Goal: Task Accomplishment & Management: Complete application form

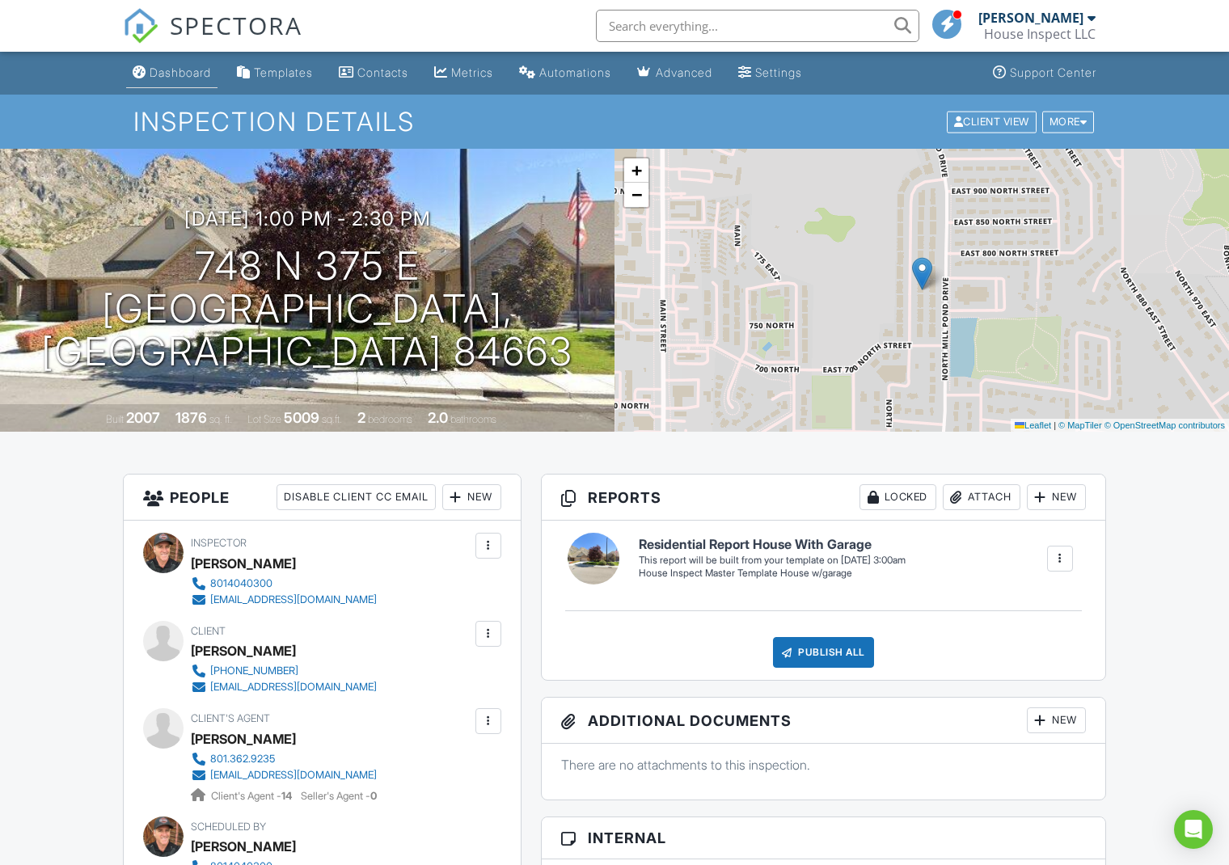
click at [184, 70] on div "Dashboard" at bounding box center [180, 72] width 61 height 14
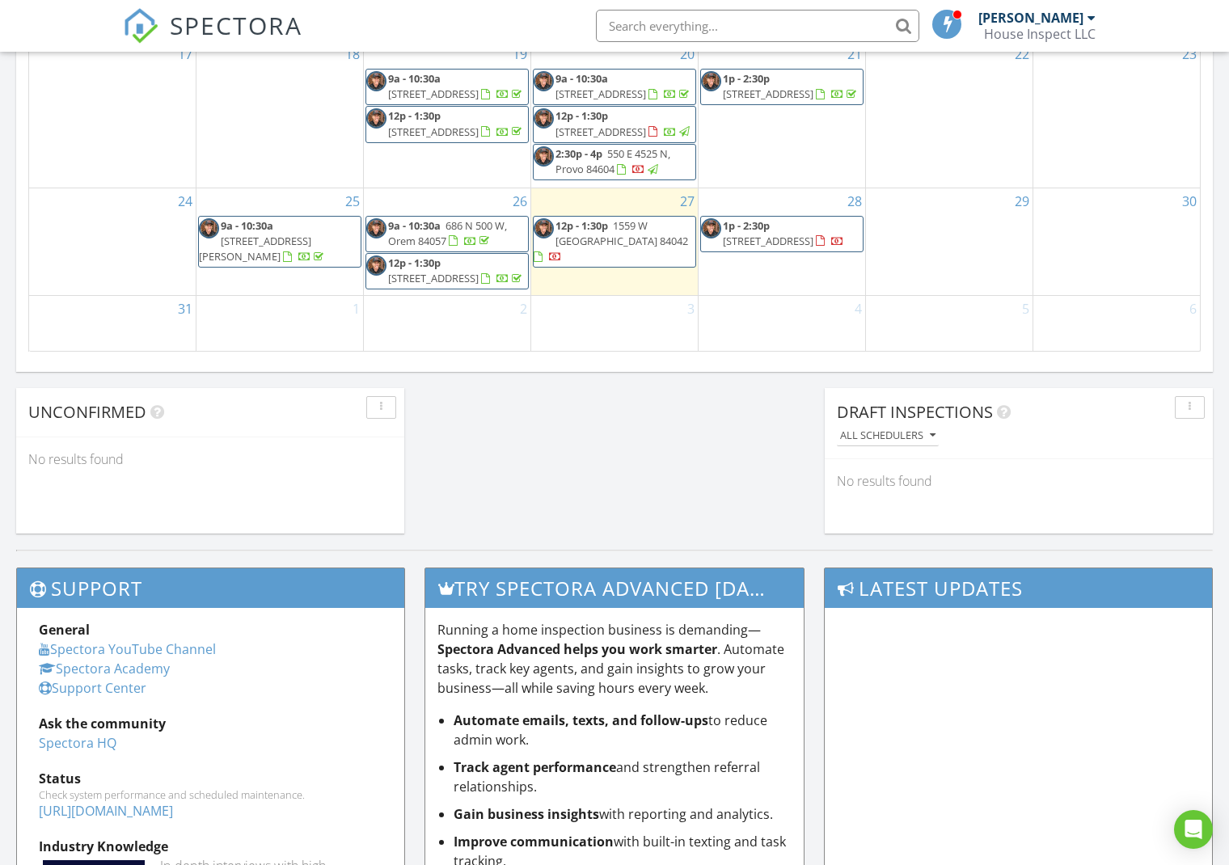
scroll to position [1131, 0]
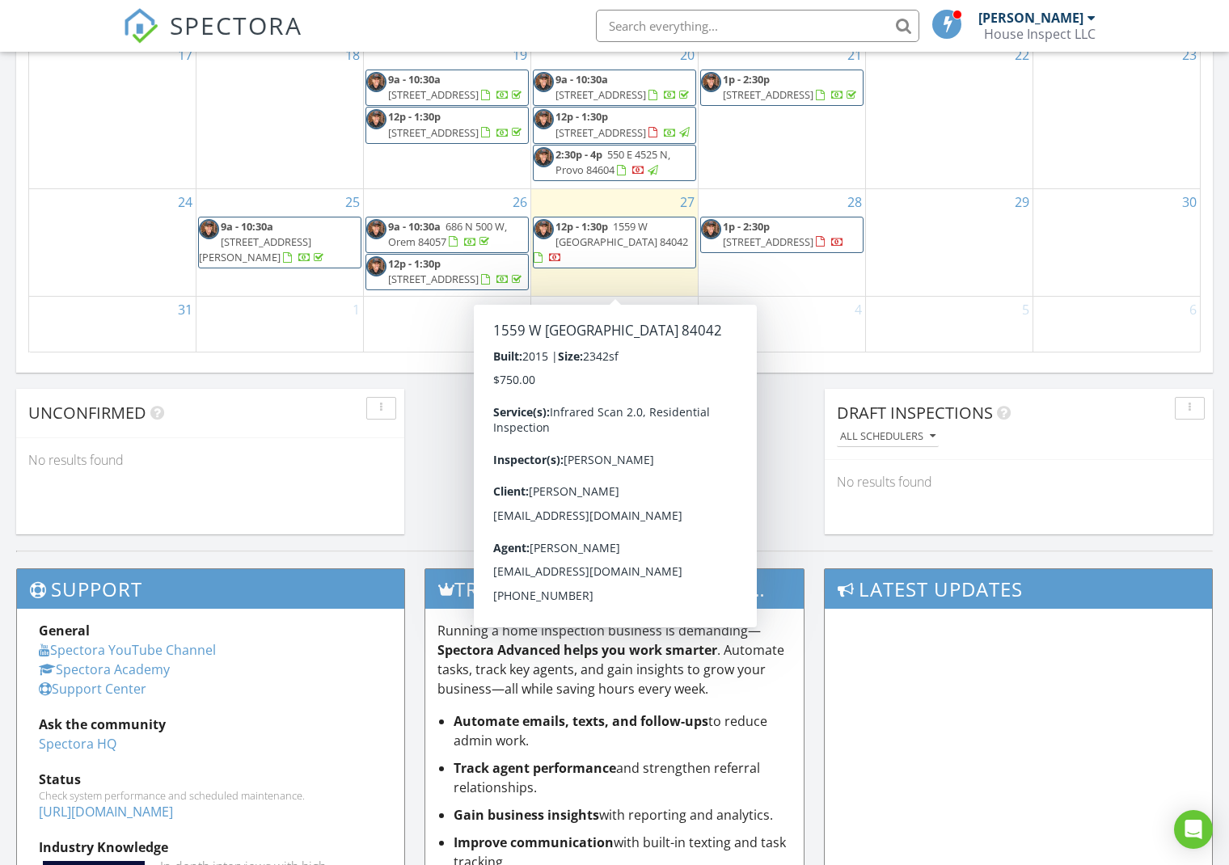
click at [673, 267] on span "12p - 1:30p 1559 W 430 N, Lindon 84042" at bounding box center [615, 243] width 162 height 48
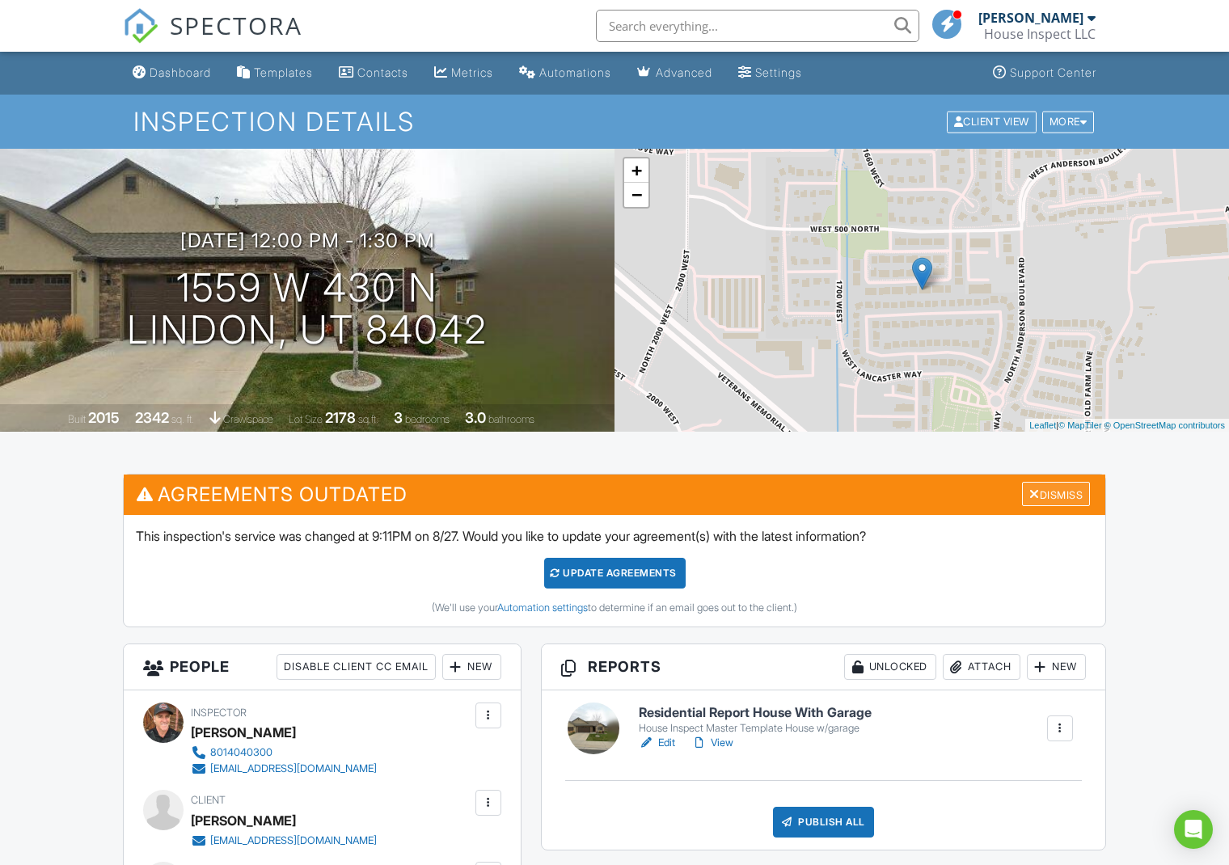
click at [1056, 495] on div "Dismiss" at bounding box center [1056, 494] width 68 height 25
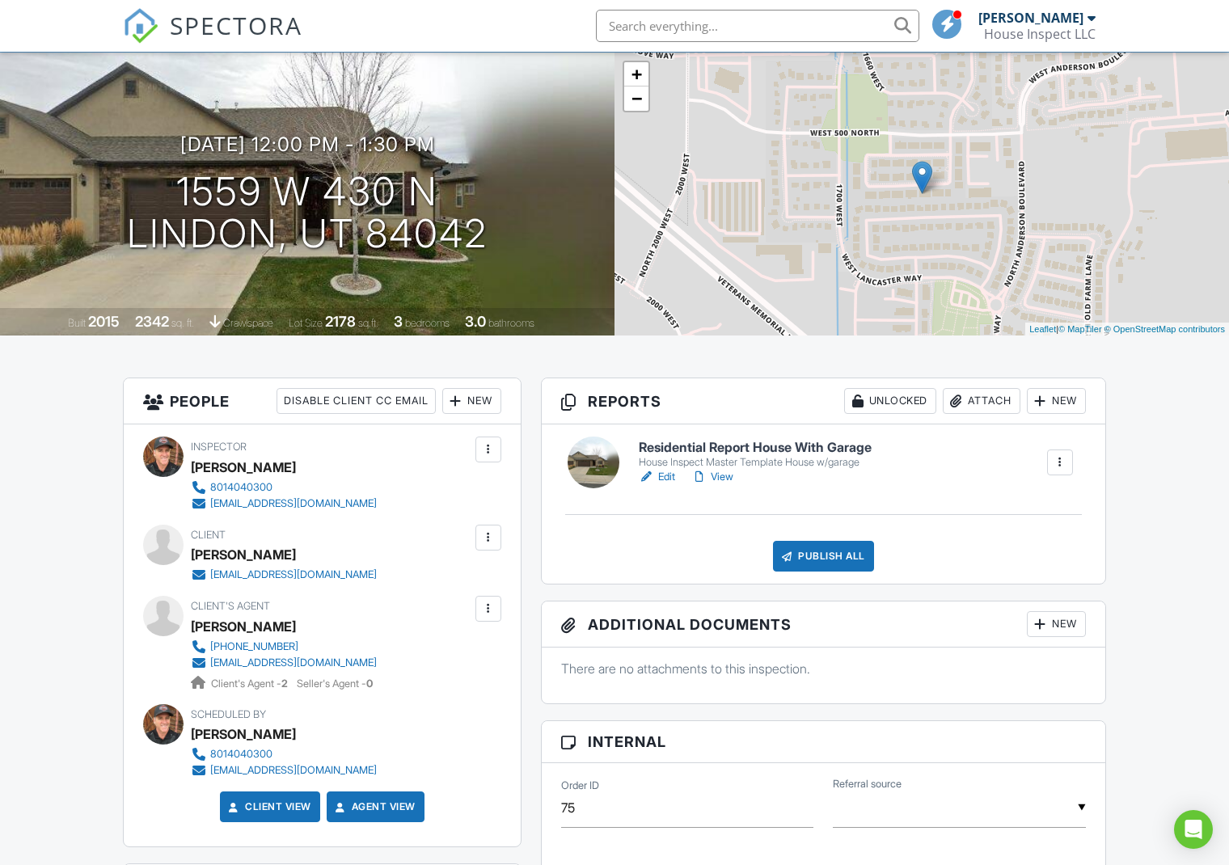
scroll to position [87, 0]
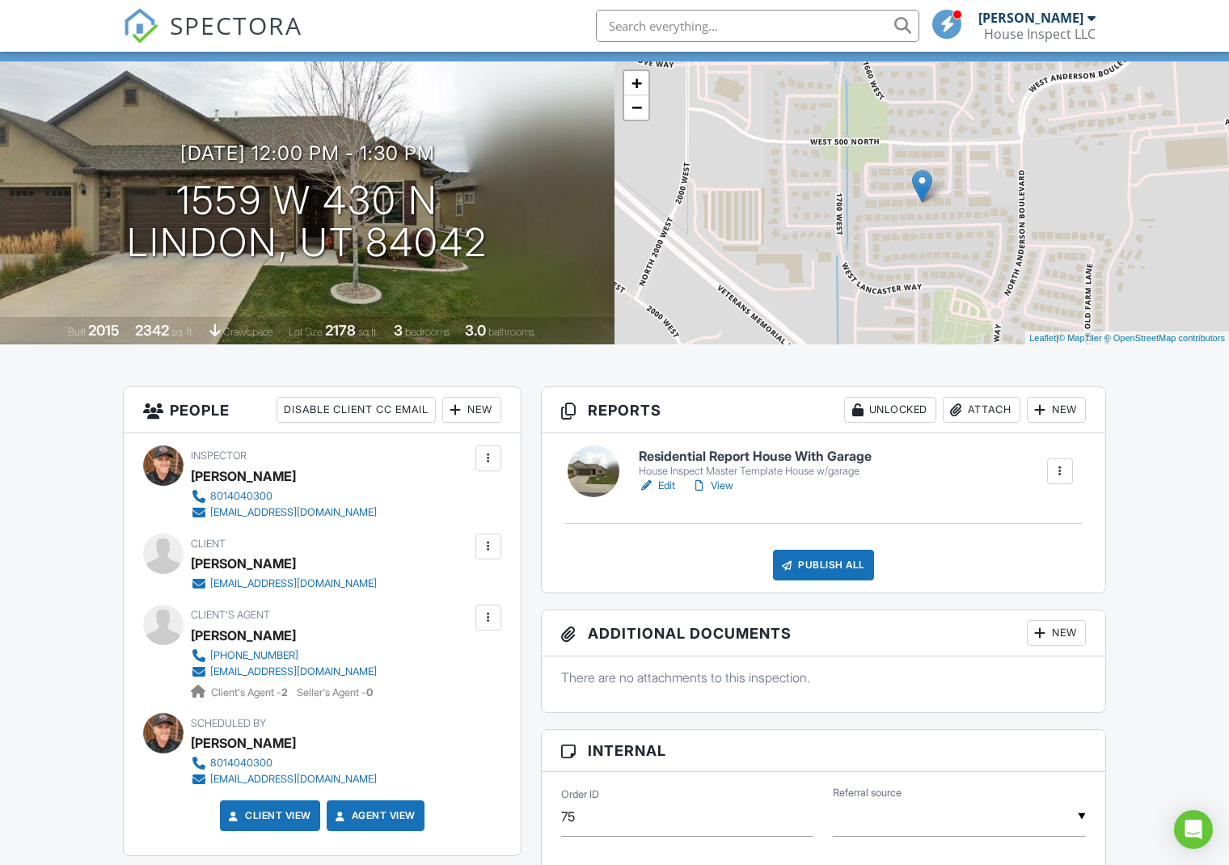
click at [588, 469] on div at bounding box center [594, 471] width 52 height 52
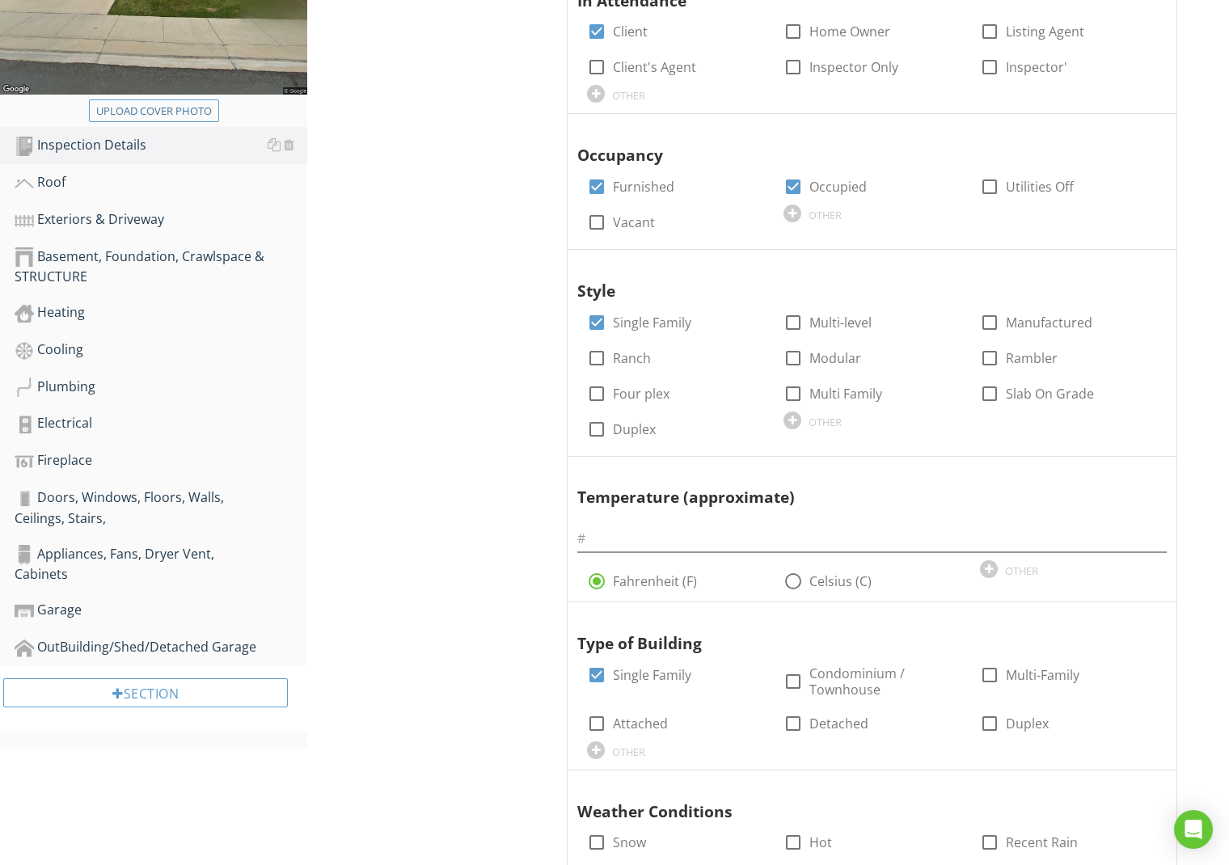
scroll to position [384, 0]
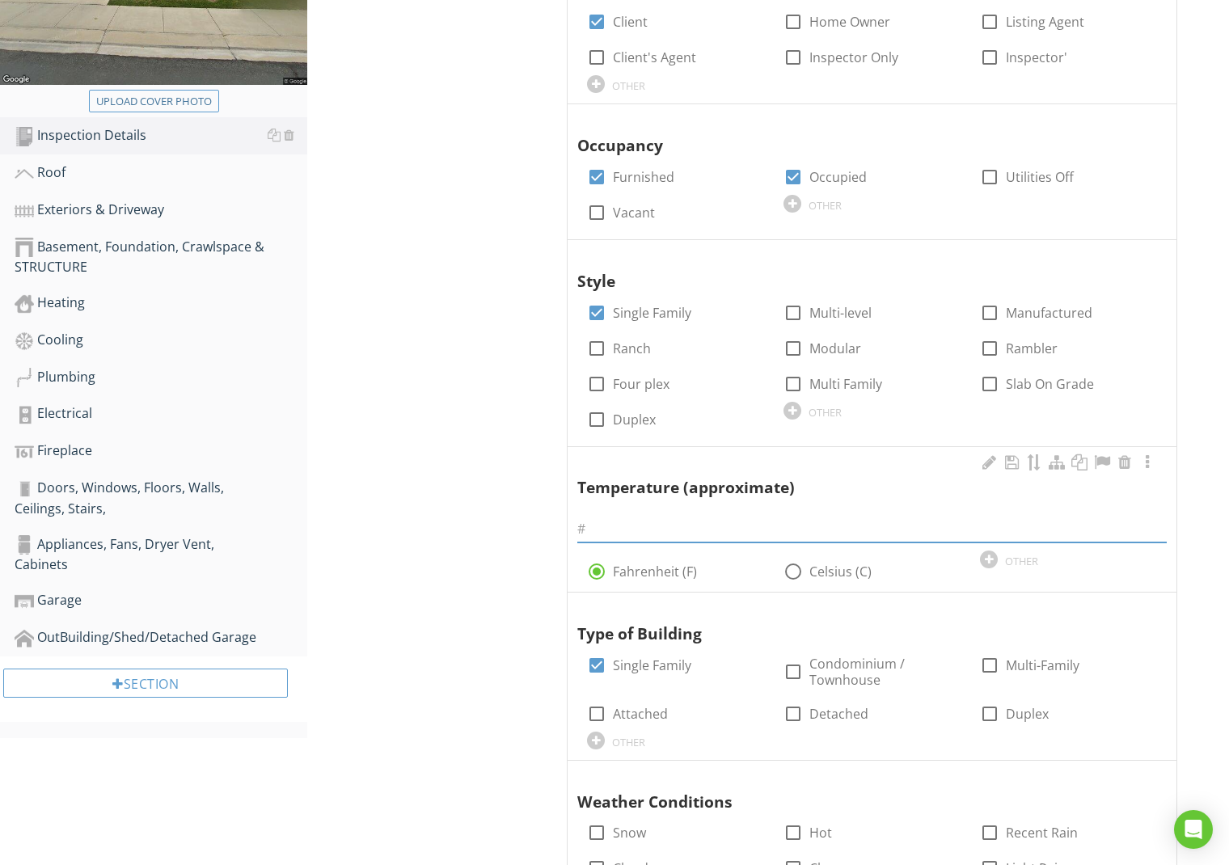
click at [623, 529] on input "text" at bounding box center [871, 529] width 589 height 27
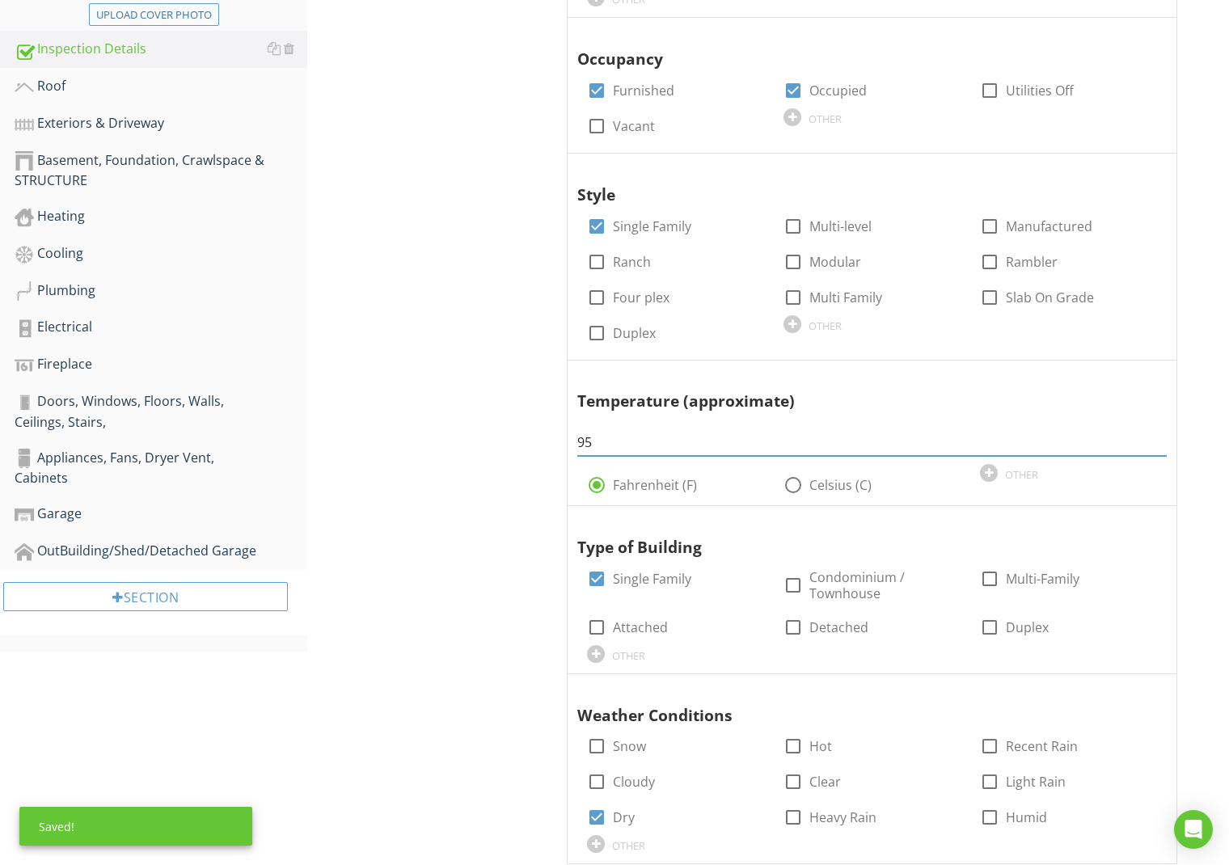
scroll to position [231, 0]
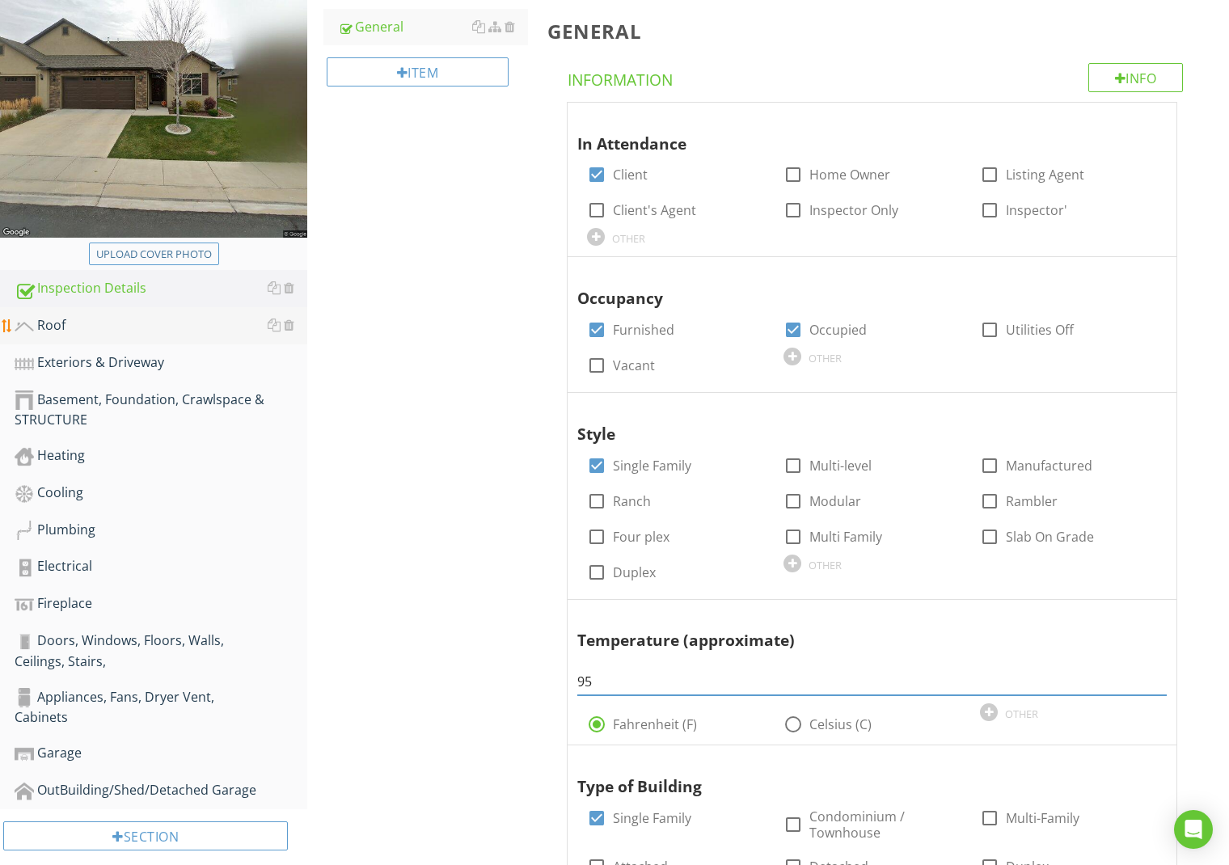
type input "95"
click at [58, 325] on div "Roof" at bounding box center [161, 325] width 293 height 21
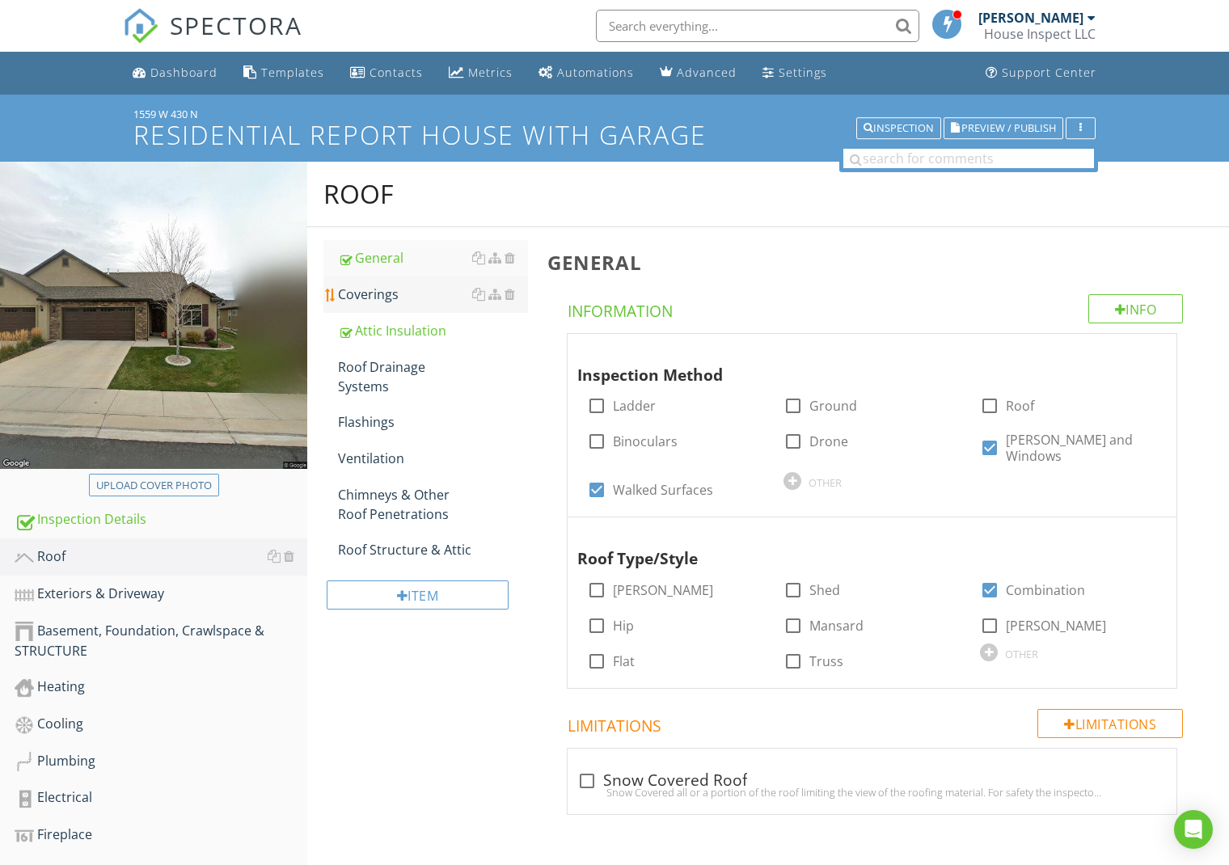
click at [363, 290] on div "Coverings" at bounding box center [433, 294] width 190 height 19
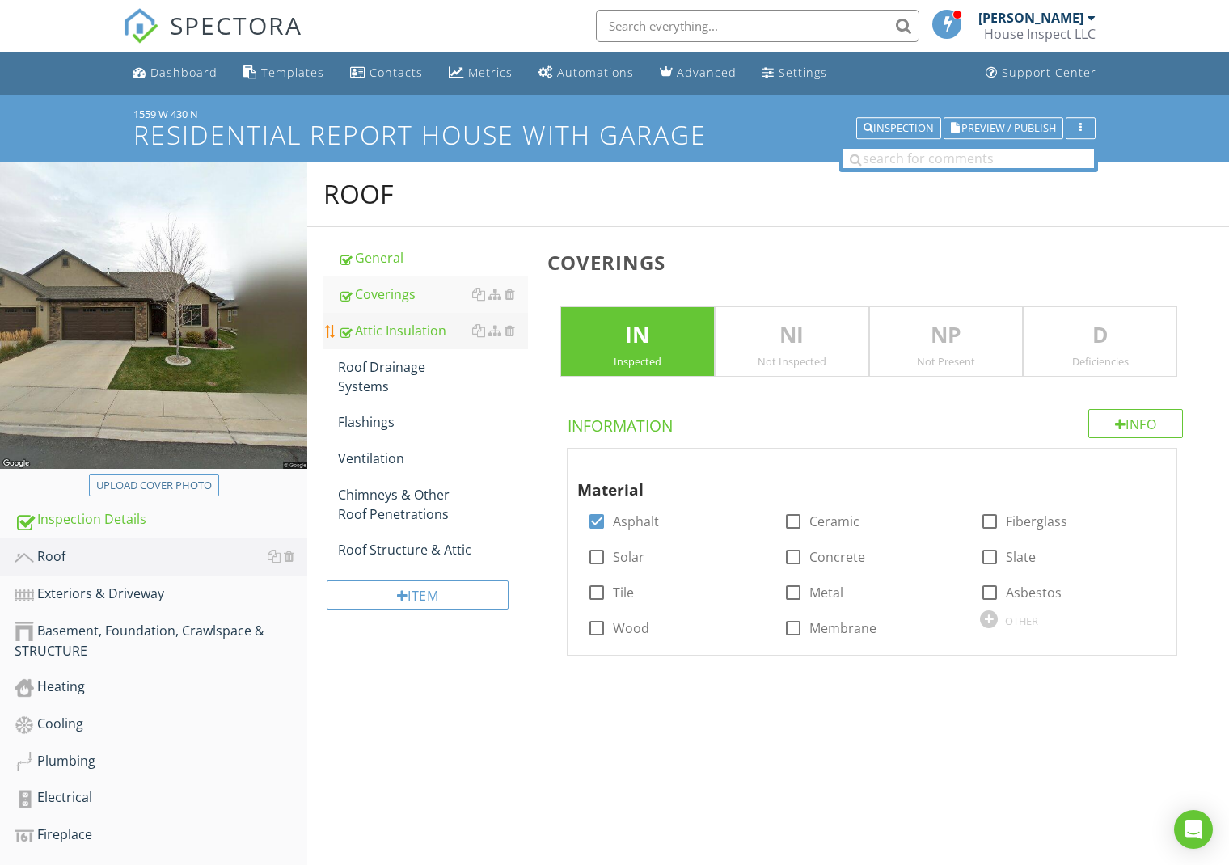
click at [377, 331] on div "Attic Insulation" at bounding box center [433, 330] width 190 height 19
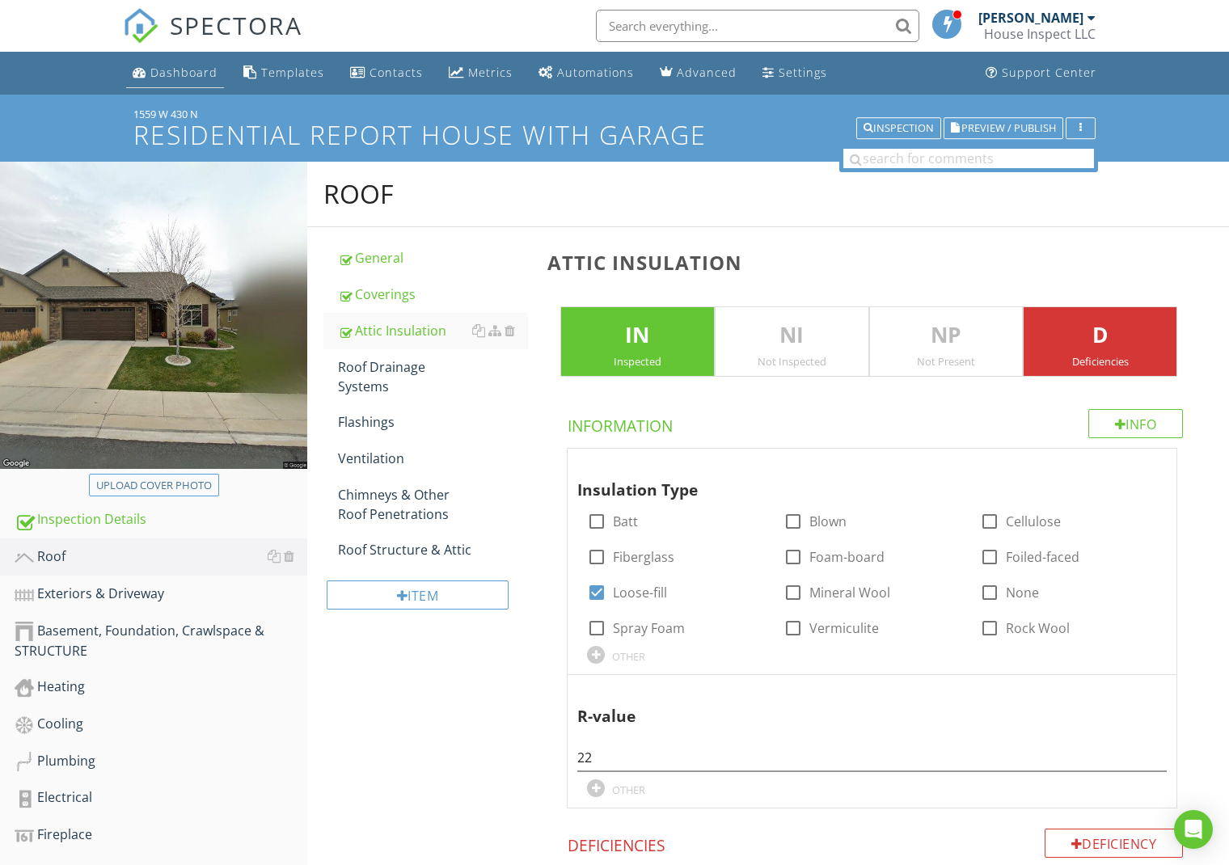
click at [179, 76] on div "Dashboard" at bounding box center [183, 72] width 67 height 15
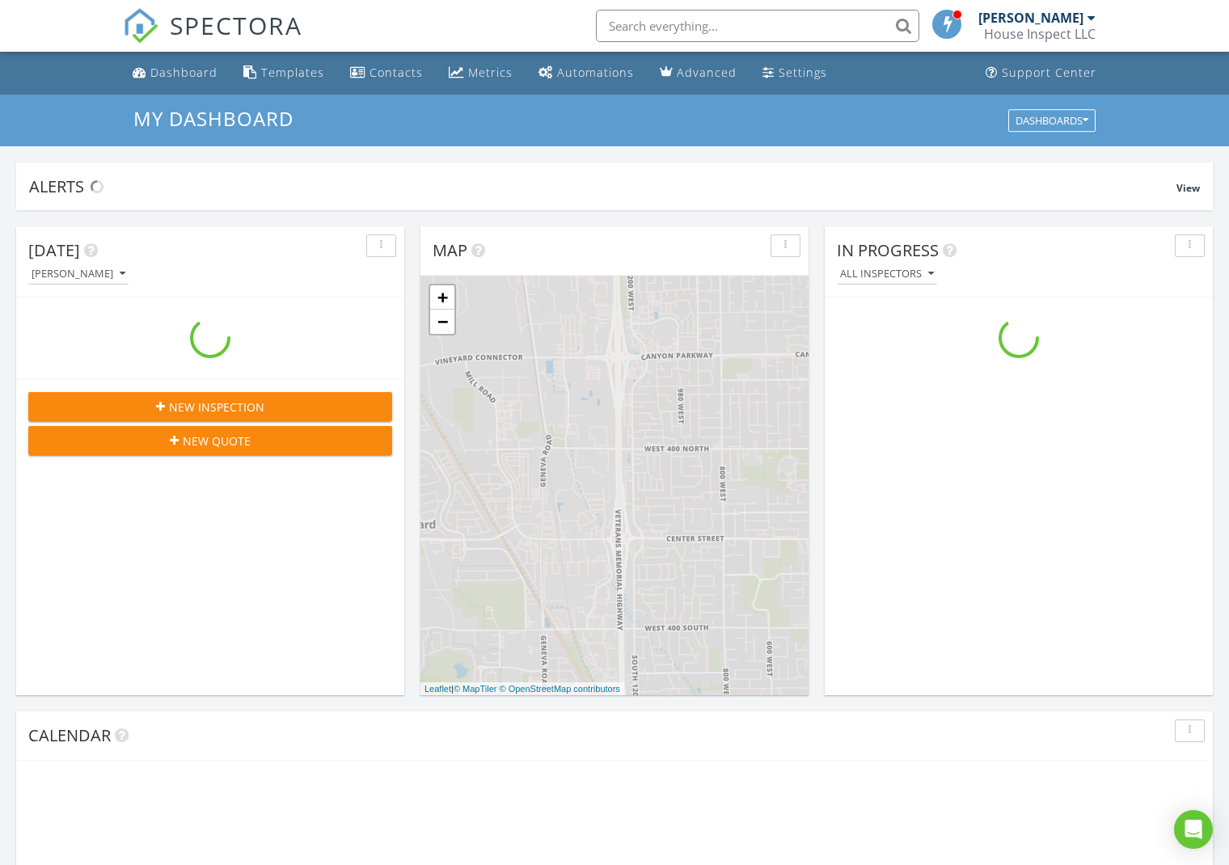
scroll to position [1472, 1230]
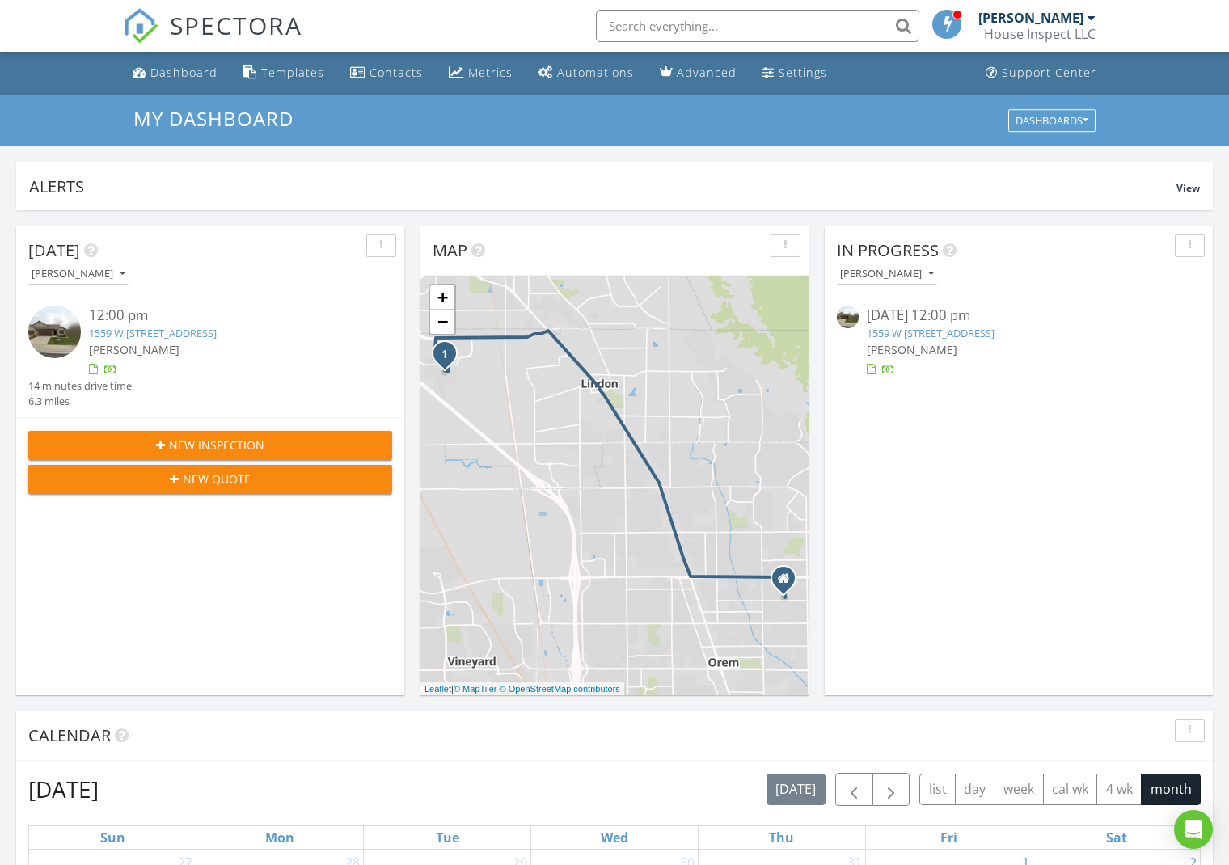
click at [255, 441] on span "New Inspection" at bounding box center [216, 445] width 95 height 17
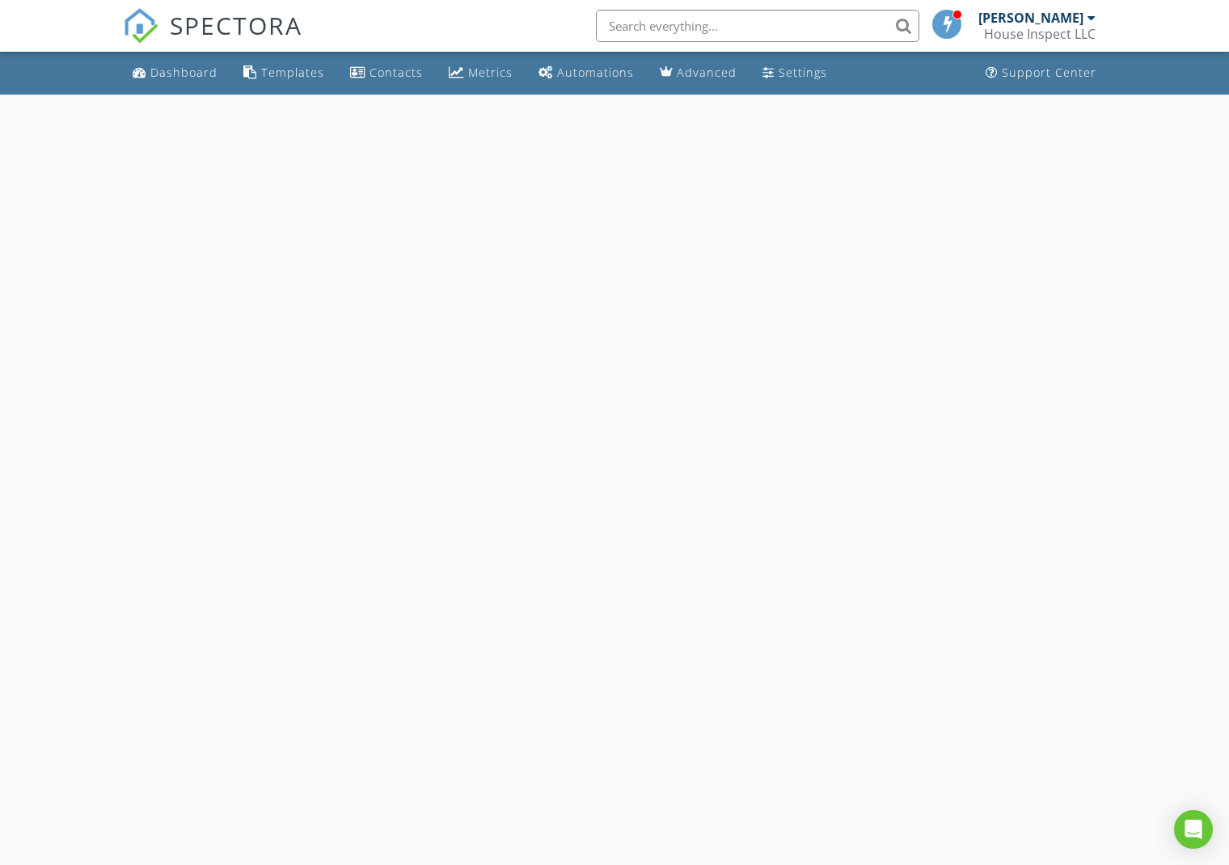
select select "7"
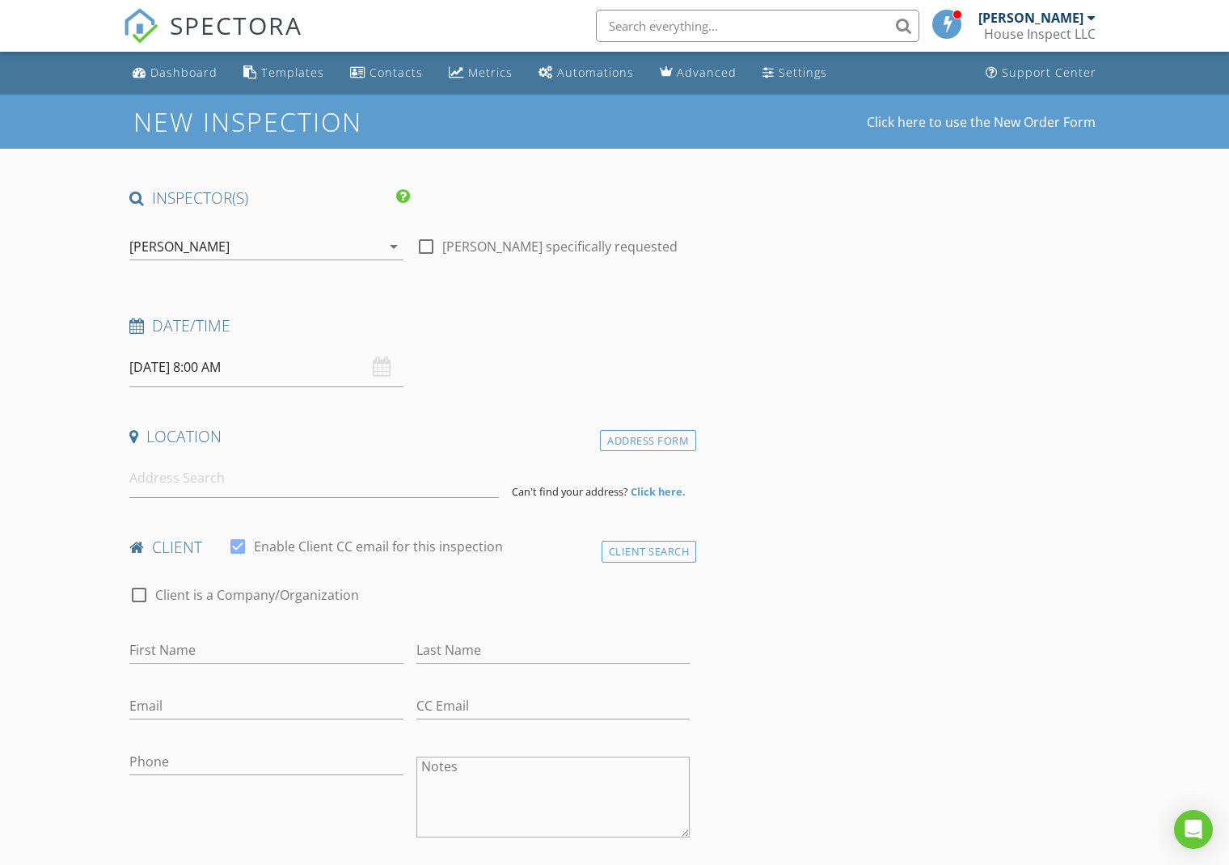
click at [210, 365] on input "08/28/2025 8:00 AM" at bounding box center [266, 368] width 274 height 40
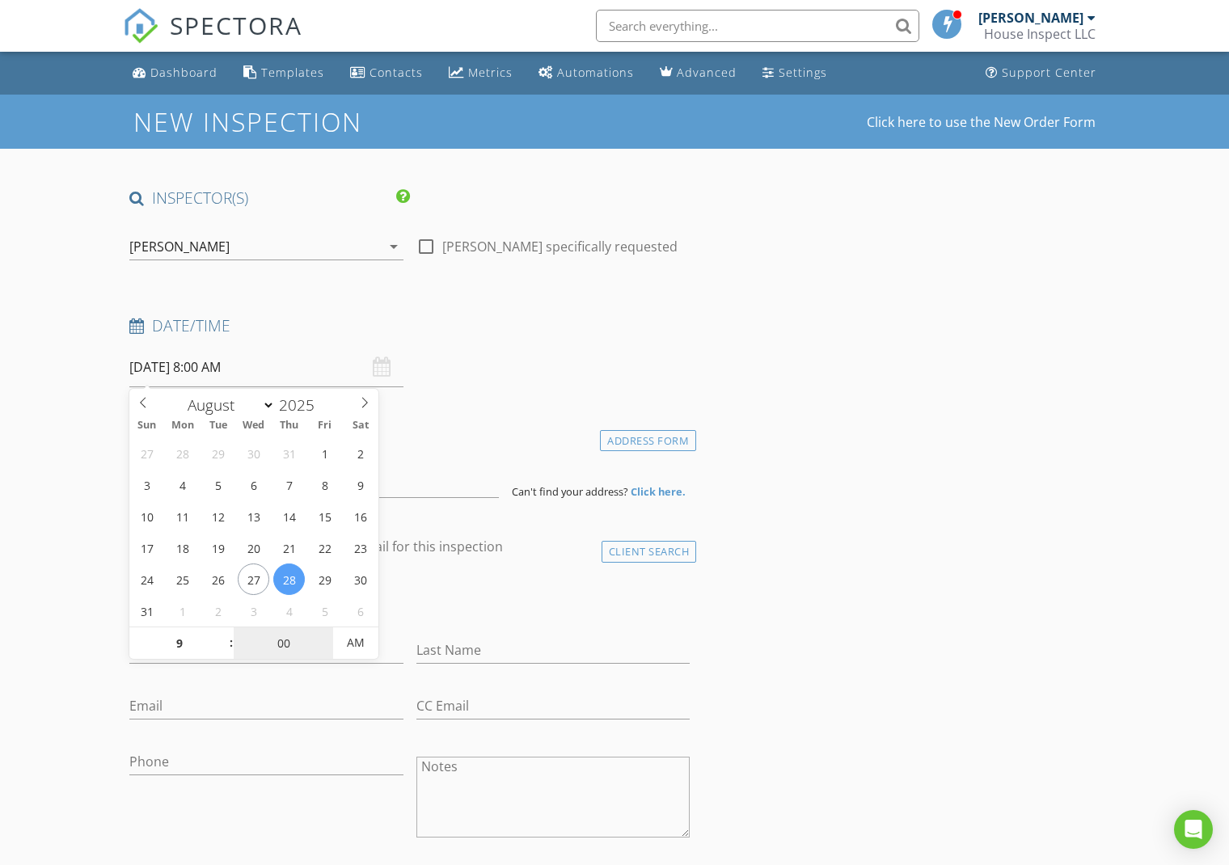
type input "09"
type input "[DATE] 9:00 AM"
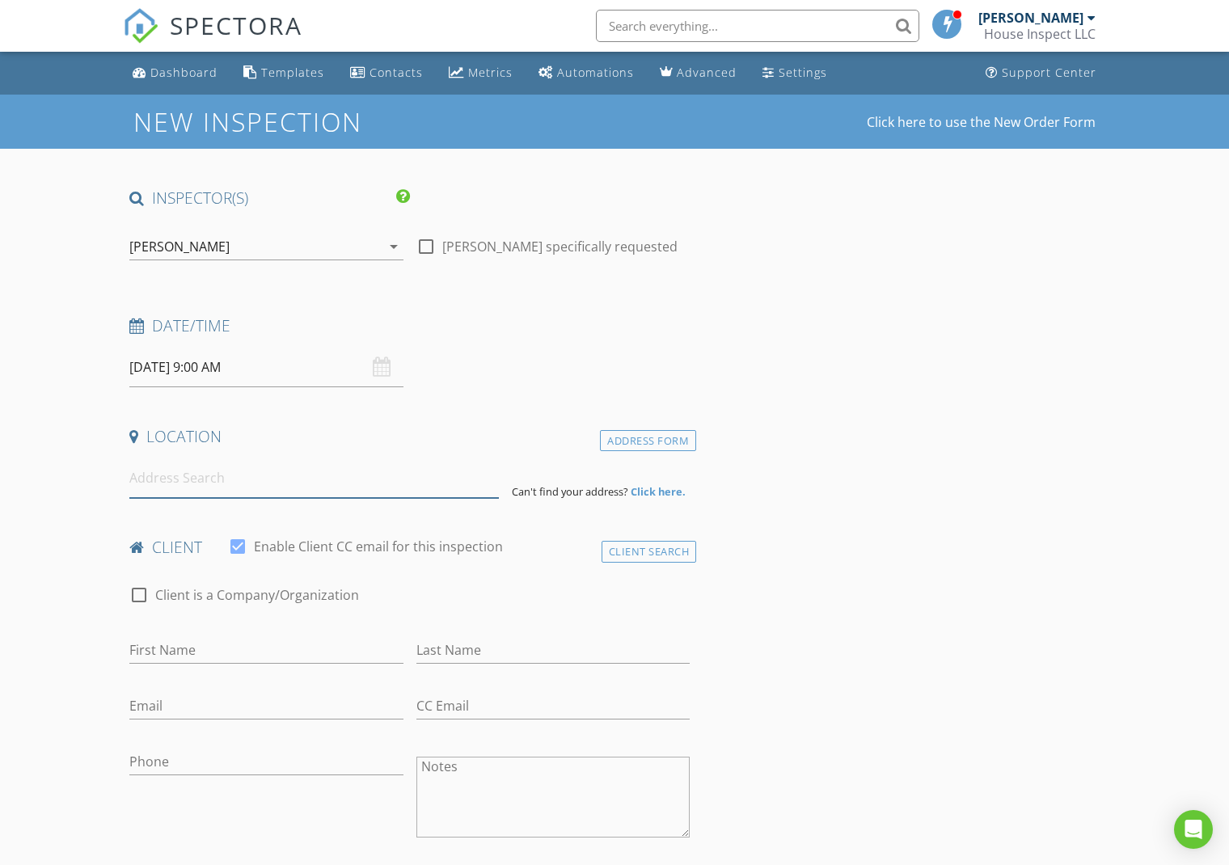
click at [226, 479] on input at bounding box center [313, 478] width 369 height 40
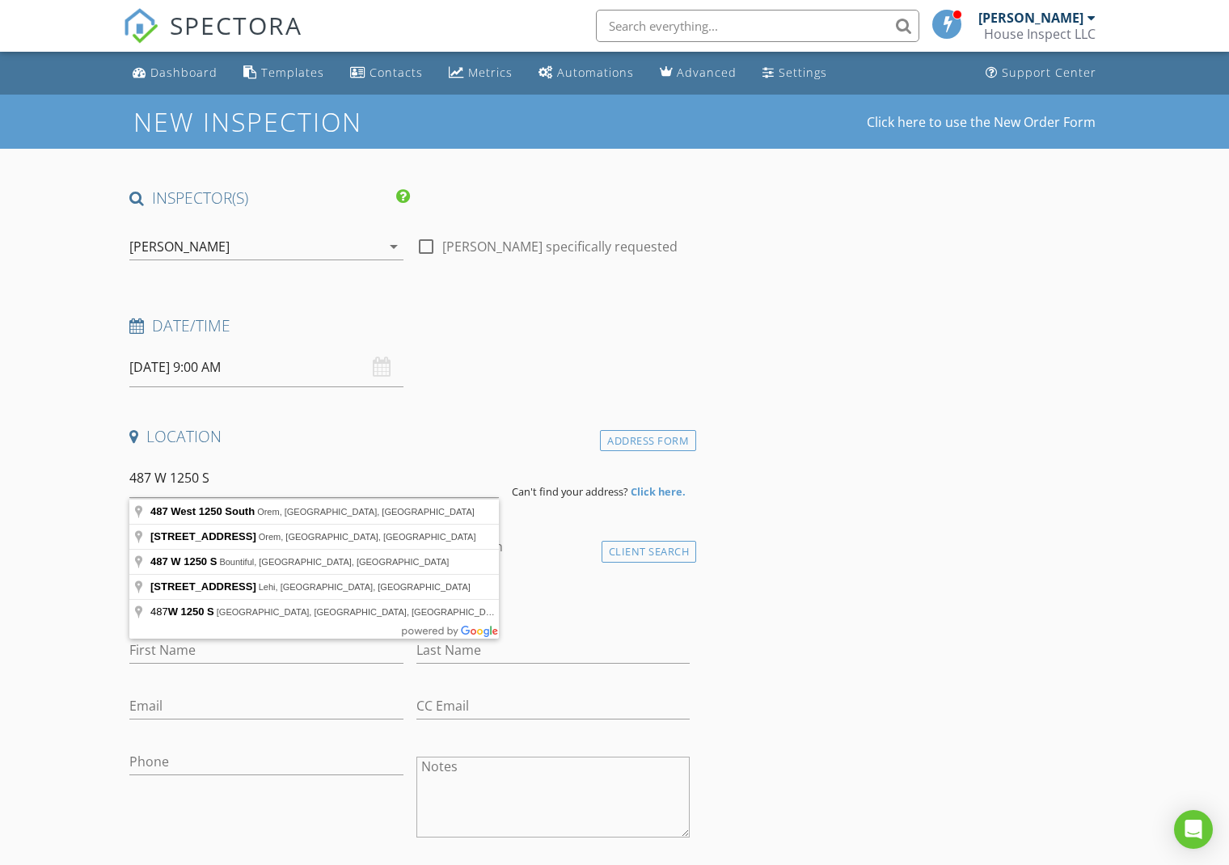
type input "487 West 1250 South, Orem, UT, USA"
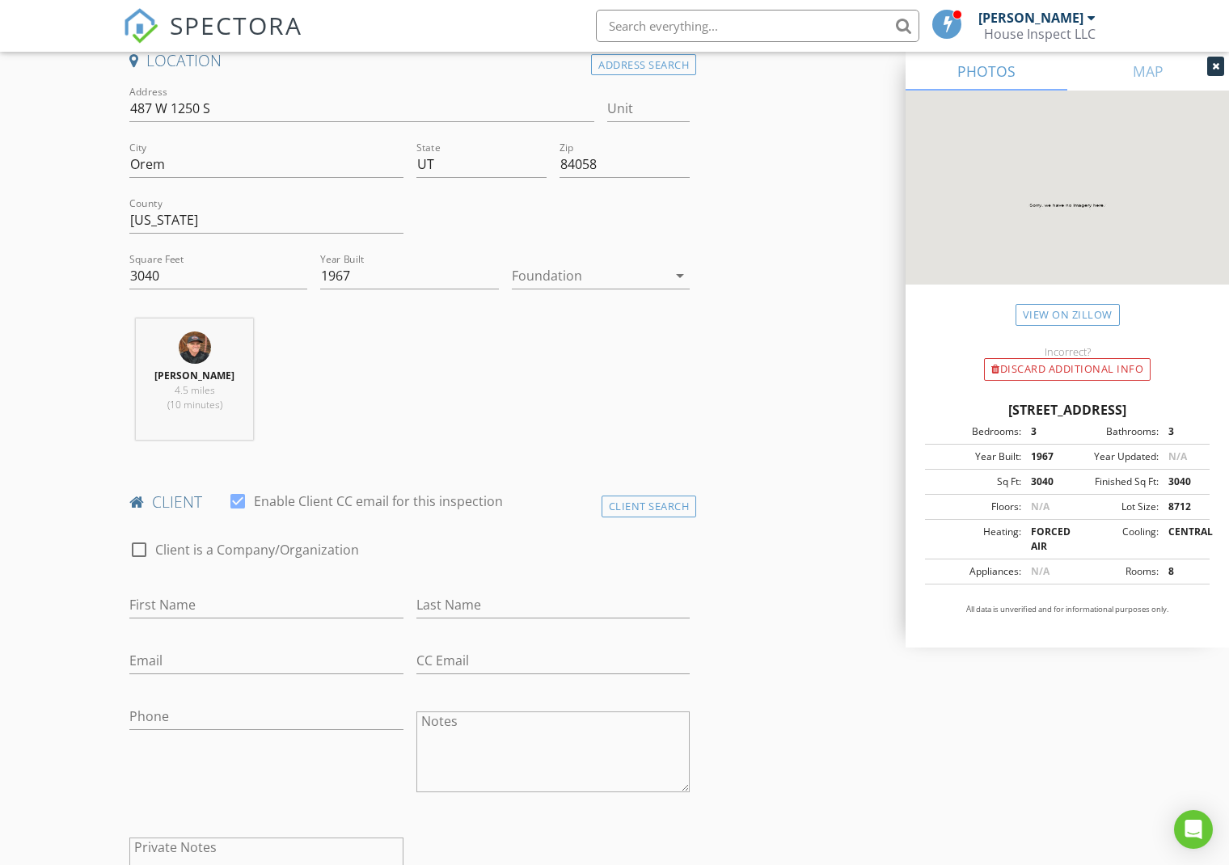
scroll to position [444, 0]
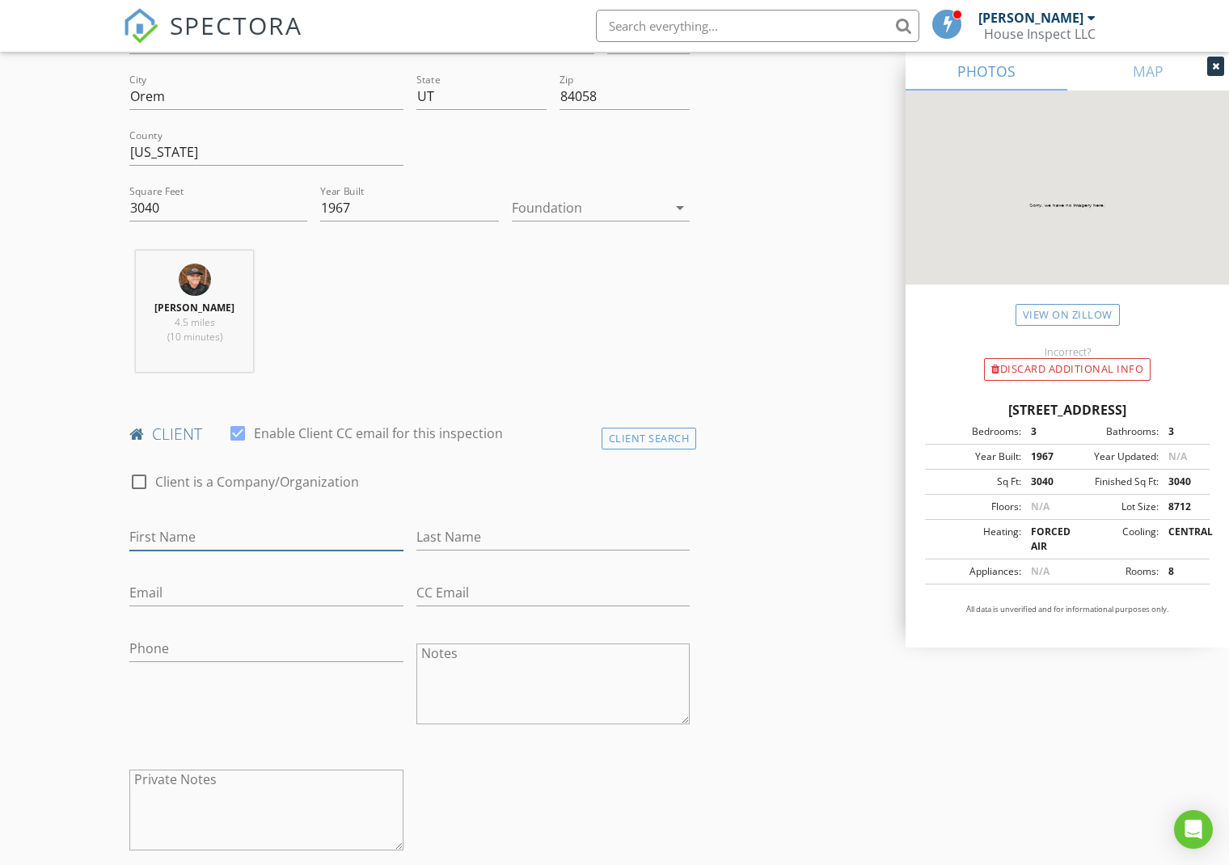
click at [203, 539] on input "First Name" at bounding box center [266, 537] width 274 height 27
type input "a"
type input "[PERSON_NAME]"
type input "[EMAIL_ADDRESS][DOMAIN_NAME]"
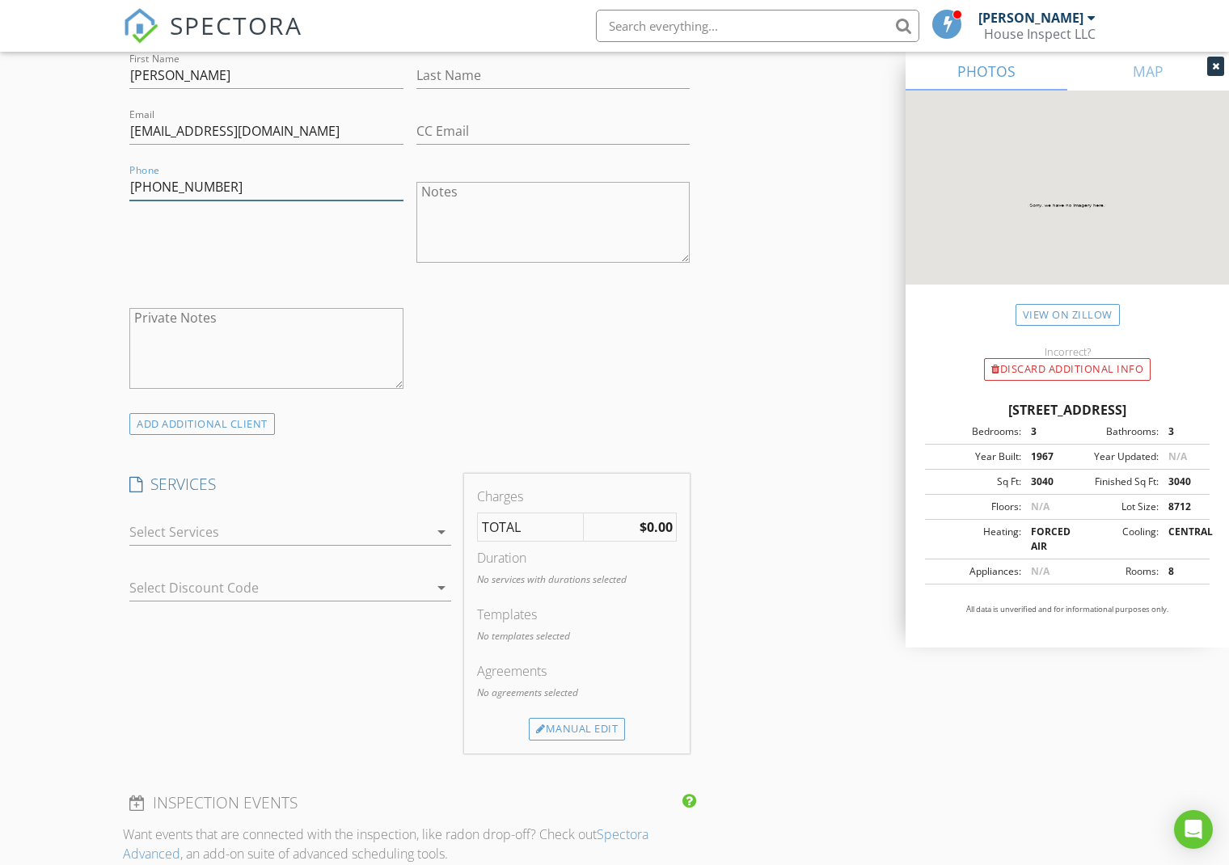
scroll to position [914, 0]
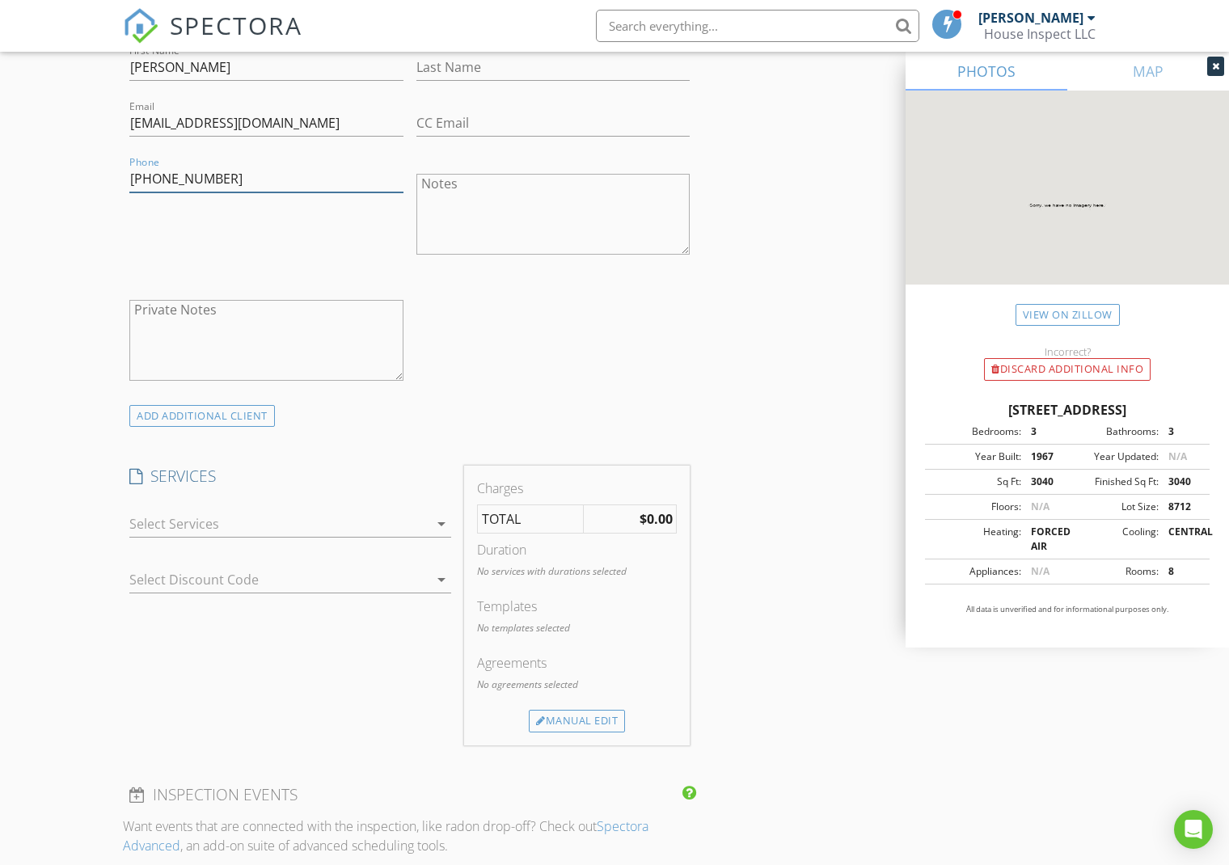
type input "[PHONE_NUMBER]"
click at [205, 519] on div at bounding box center [278, 524] width 299 height 26
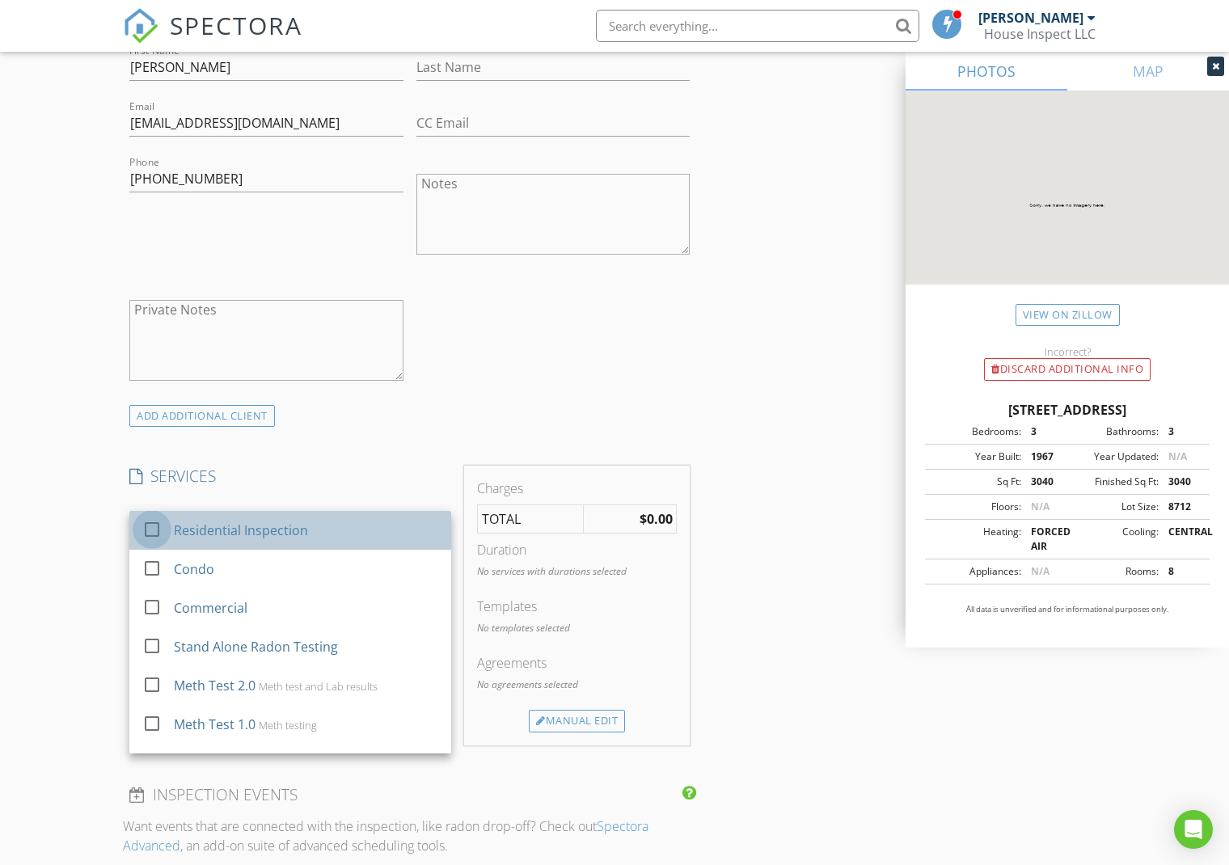
click at [154, 526] on div at bounding box center [151, 529] width 27 height 27
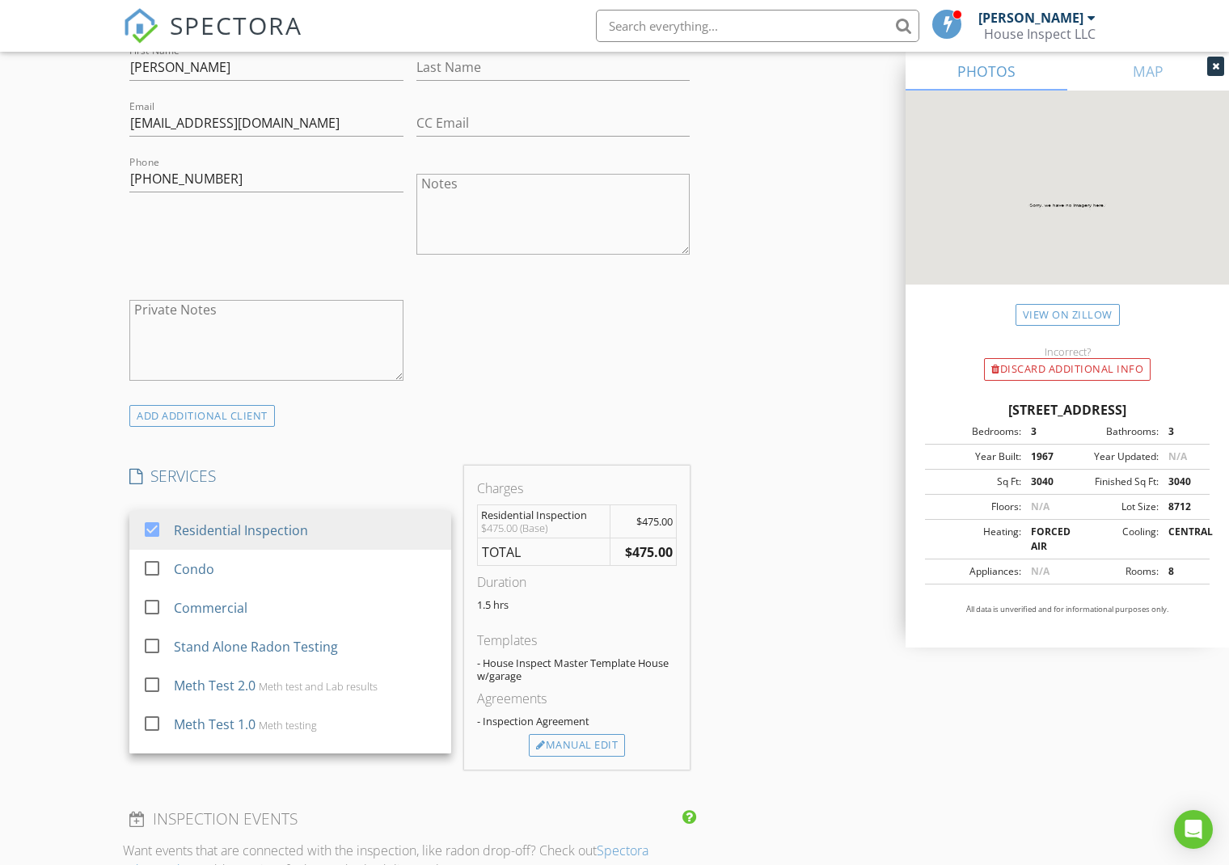
click at [735, 575] on div "INSPECTOR(S) check_box Wayne Henson PRIMARY Wayne Henson arrow_drop_down check_…" at bounding box center [614, 611] width 983 height 2675
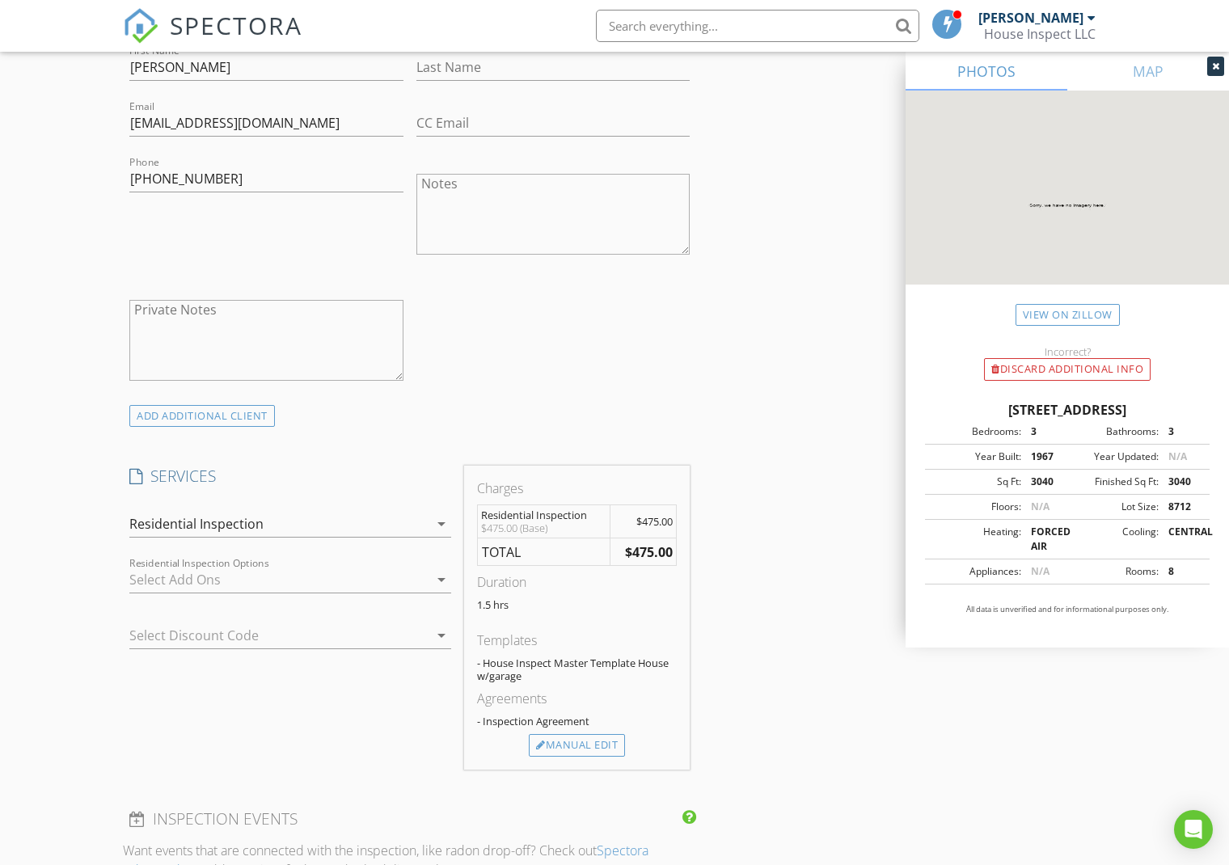
click at [639, 551] on strong "$475.00" at bounding box center [649, 552] width 48 height 18
click at [581, 741] on div "Manual Edit" at bounding box center [577, 745] width 96 height 23
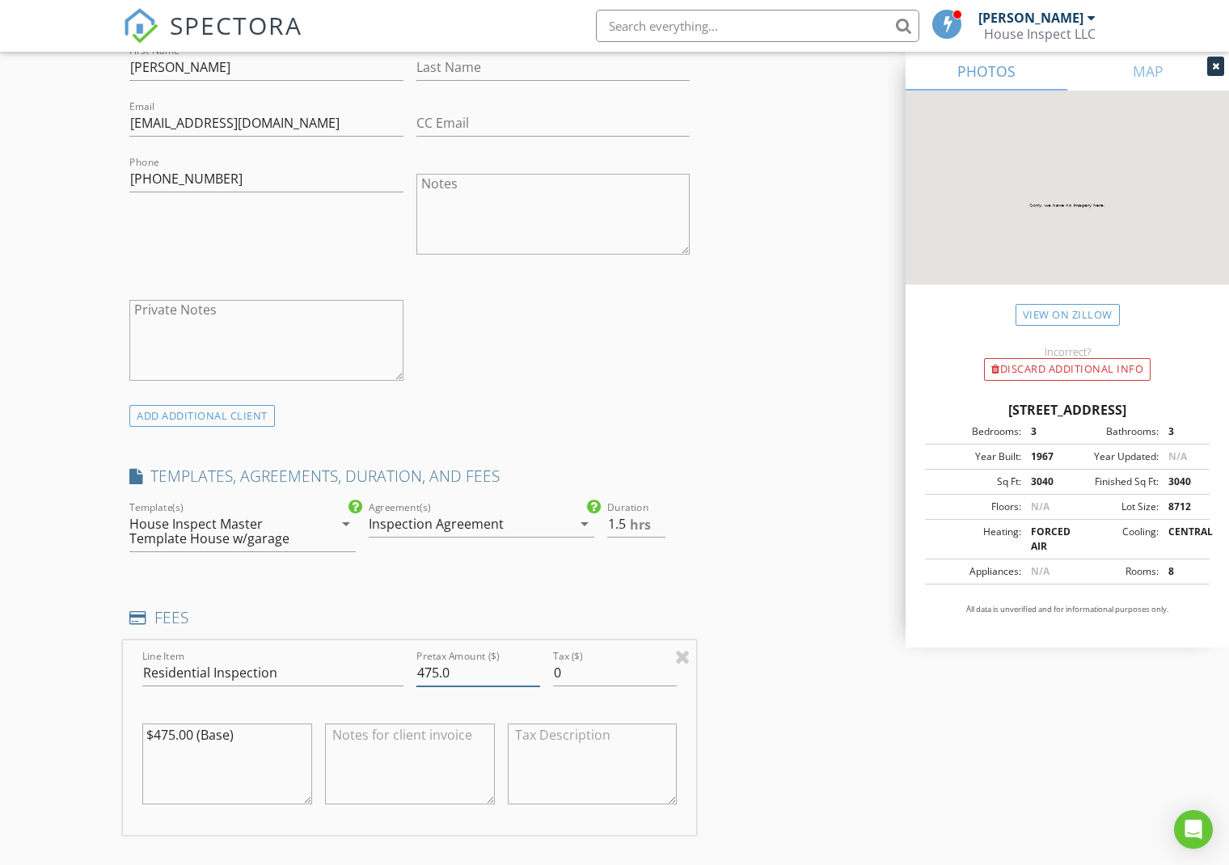
click at [424, 664] on input "475.0" at bounding box center [478, 673] width 124 height 27
type input "575.0"
click at [792, 694] on div "INSPECTOR(S) check_box Wayne Henson PRIMARY Wayne Henson arrow_drop_down check_…" at bounding box center [614, 695] width 983 height 2842
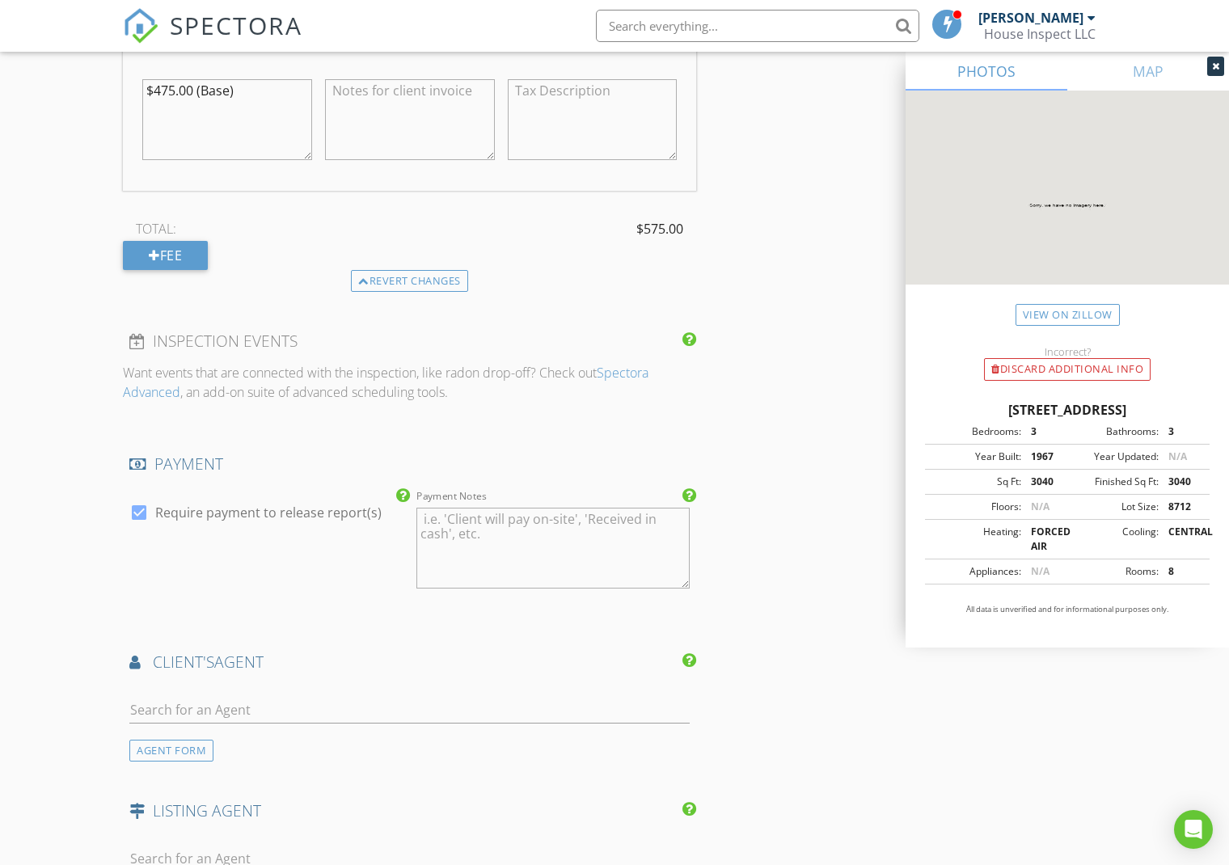
scroll to position [1562, 0]
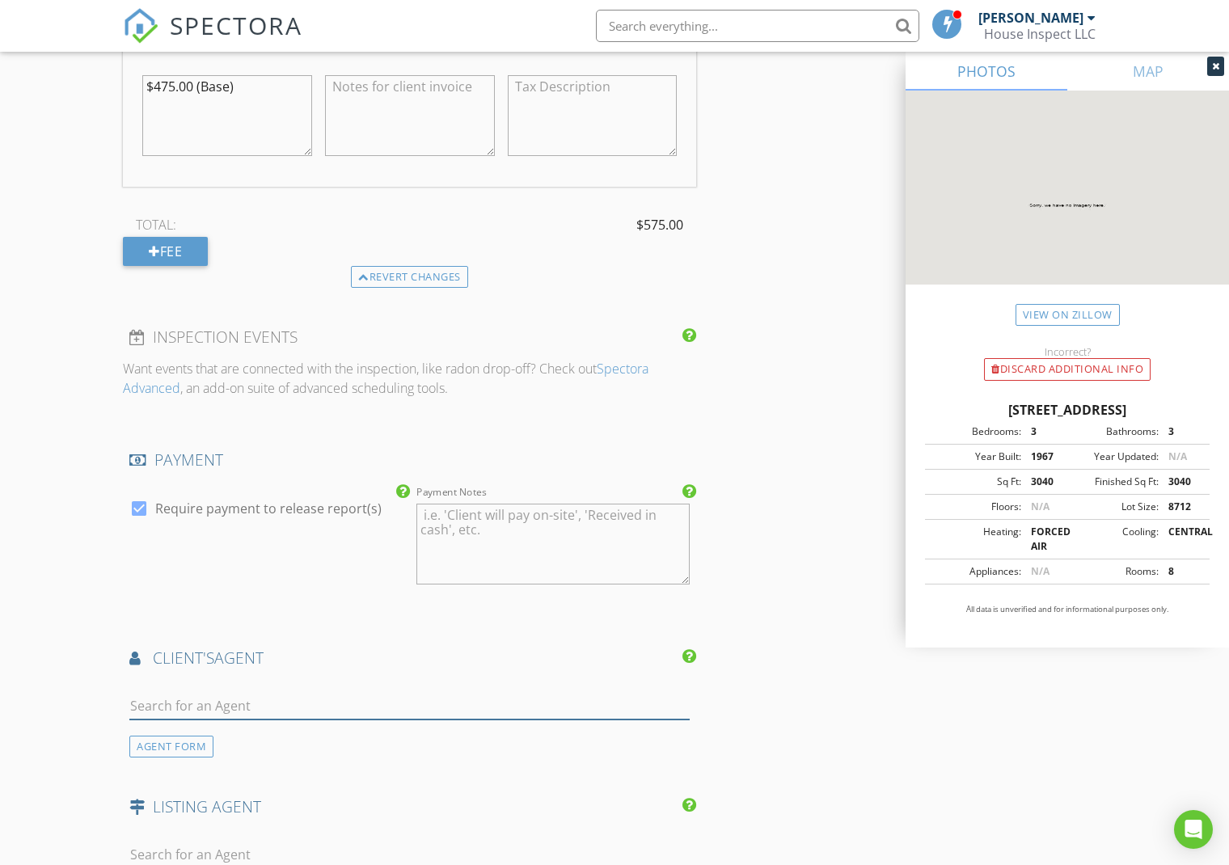
click at [233, 702] on input "text" at bounding box center [409, 706] width 560 height 27
type input "sharee"
click at [408, 748] on li "Sheree Killpack Territory Land" at bounding box center [409, 742] width 559 height 45
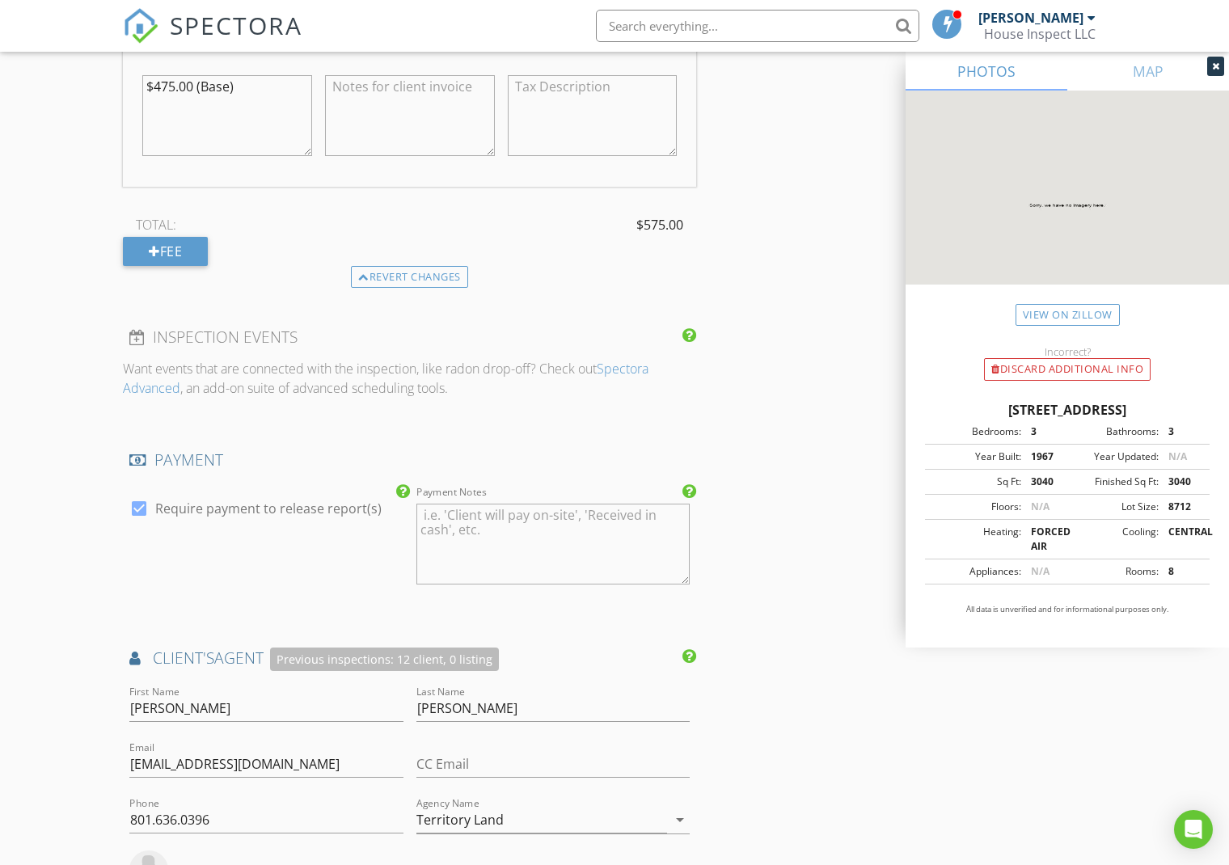
click at [791, 745] on div "INSPECTOR(S) check_box Wayne Henson PRIMARY Wayne Henson arrow_drop_down check_…" at bounding box center [614, 231] width 983 height 3210
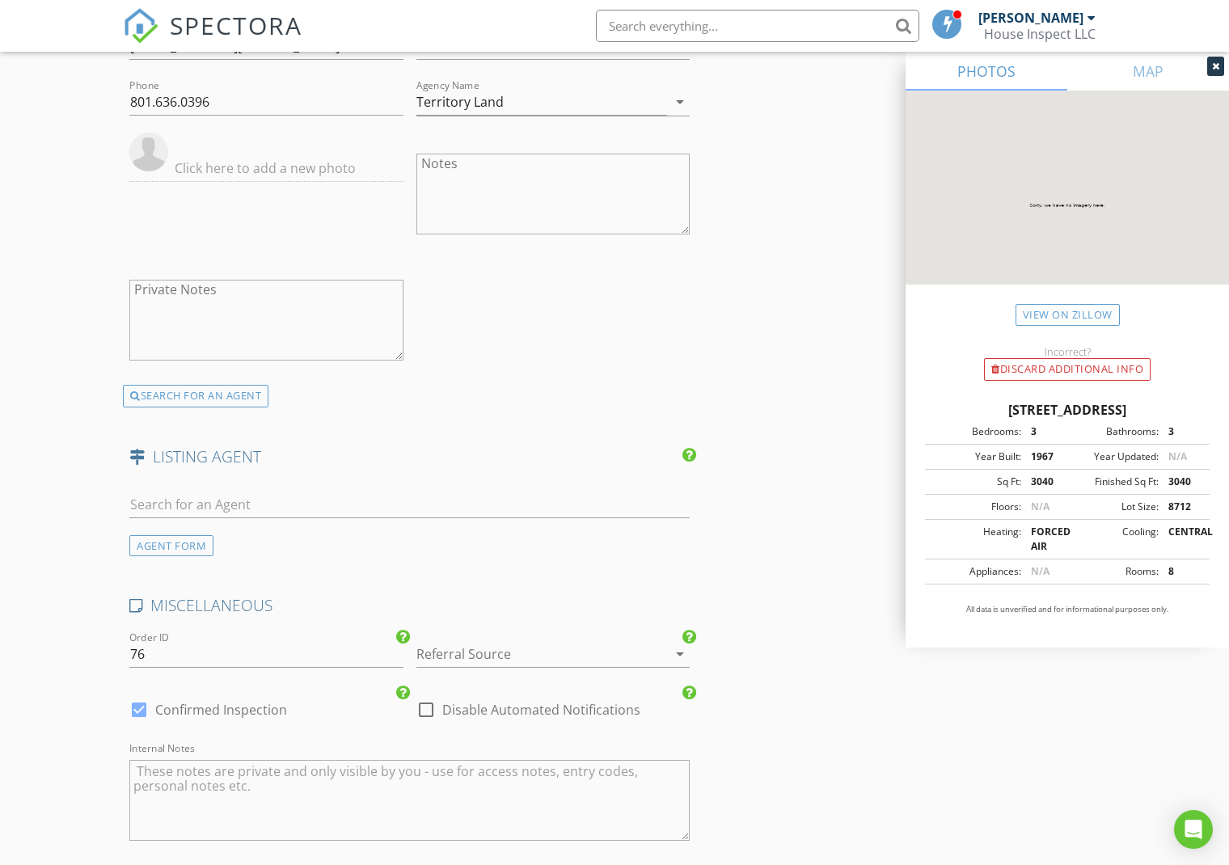
scroll to position [2571, 0]
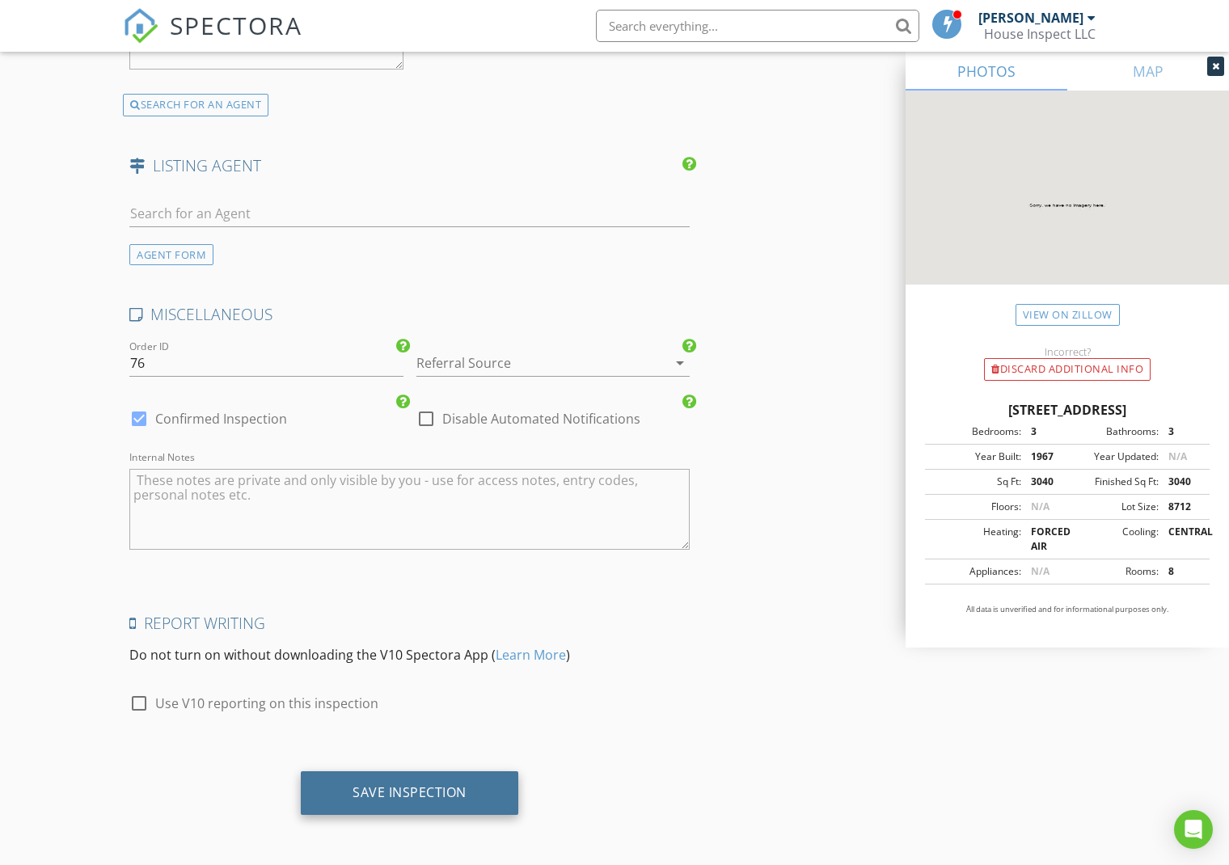
click at [464, 791] on div "Save Inspection" at bounding box center [409, 792] width 114 height 16
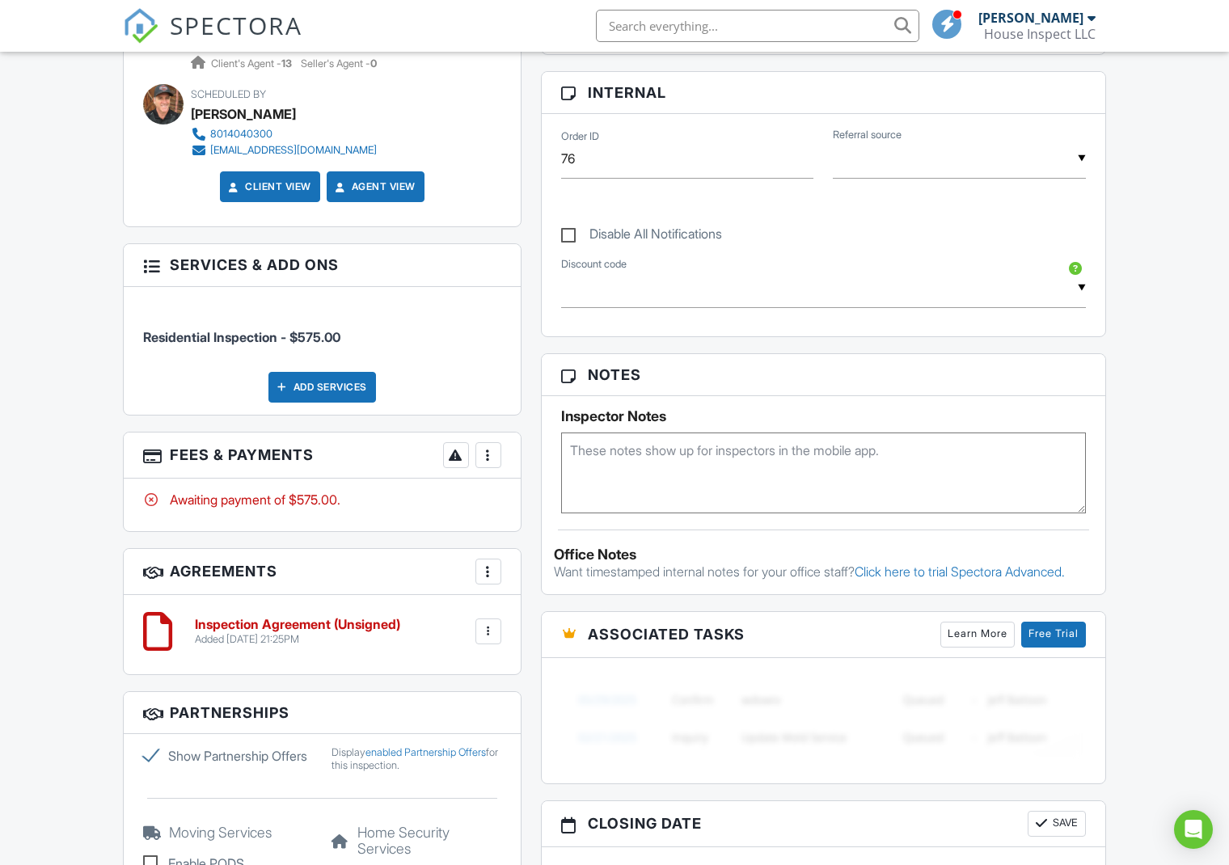
scroll to position [746, 0]
